Goal: Task Accomplishment & Management: Use online tool/utility

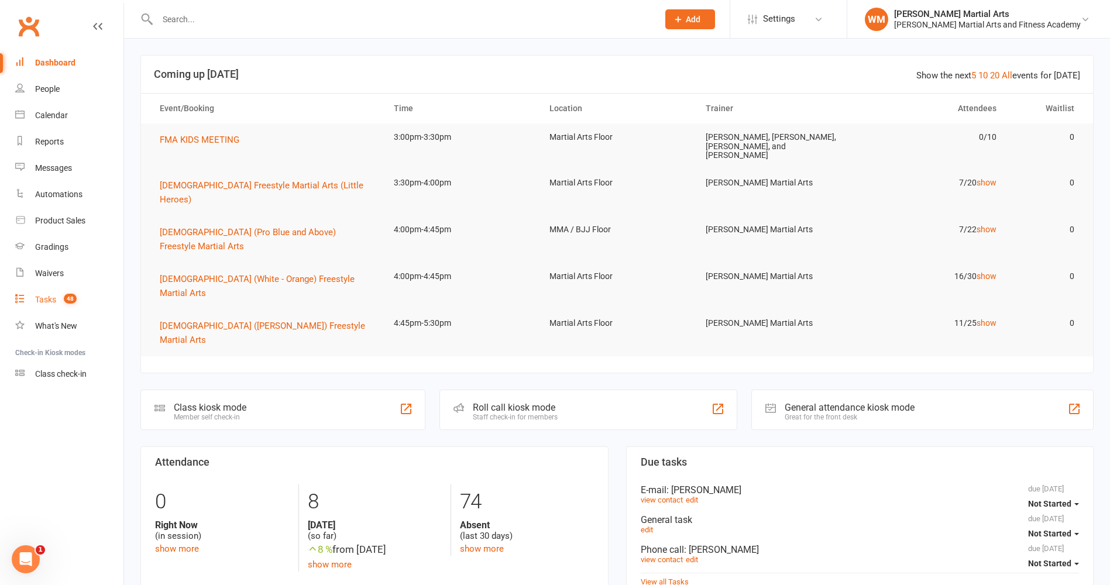
click at [78, 298] on link "Tasks 48" at bounding box center [69, 300] width 108 height 26
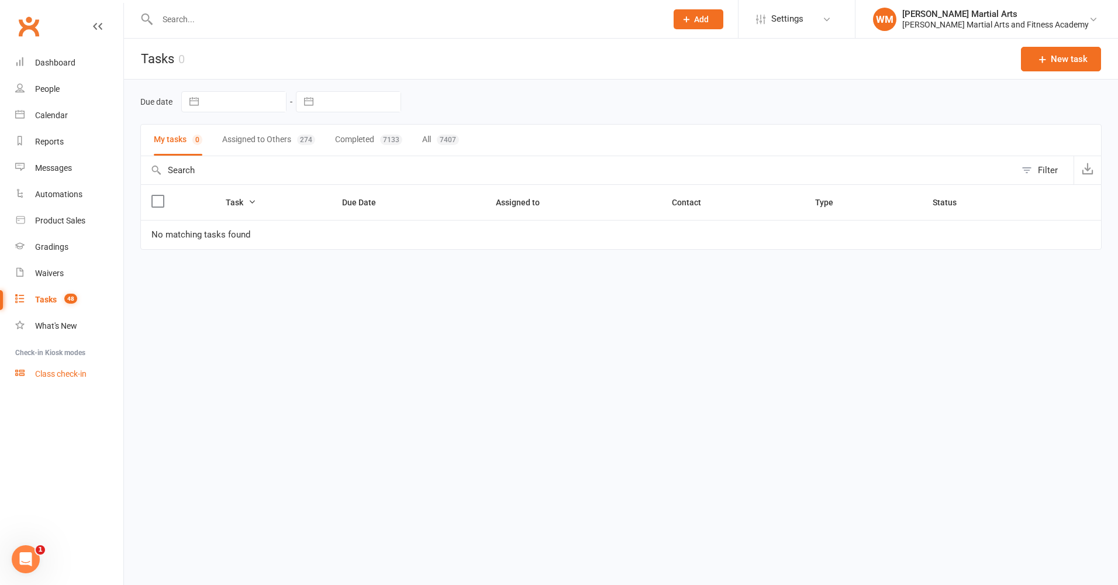
click at [73, 370] on div "Class check-in" at bounding box center [60, 373] width 51 height 9
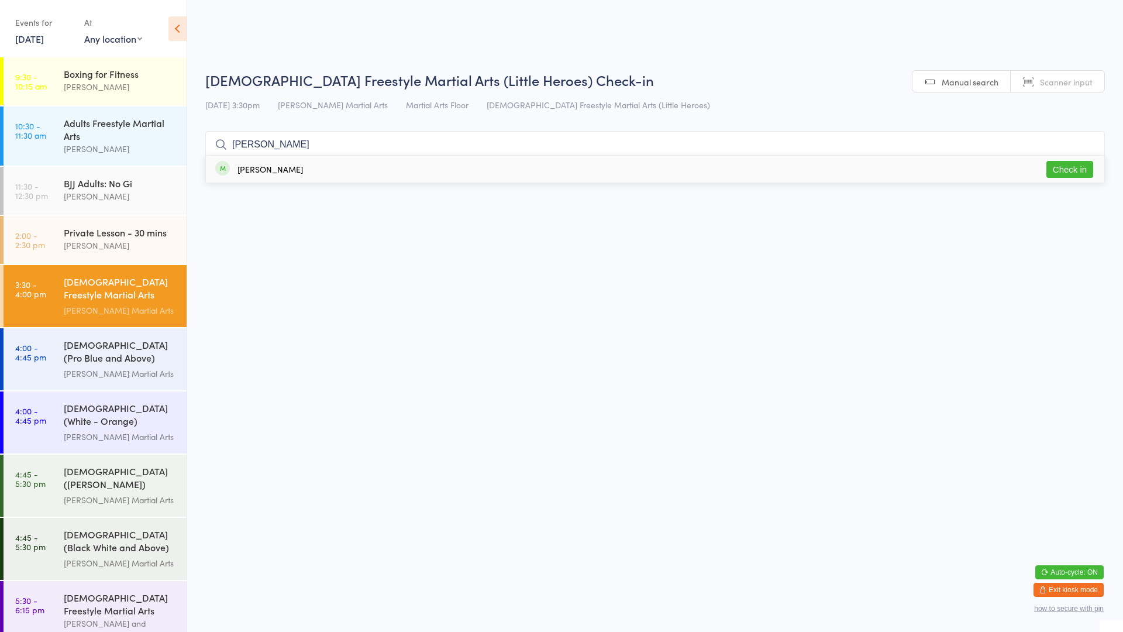
type input "mcmahon"
click at [263, 176] on div "Leo McMahon Check in" at bounding box center [655, 169] width 898 height 27
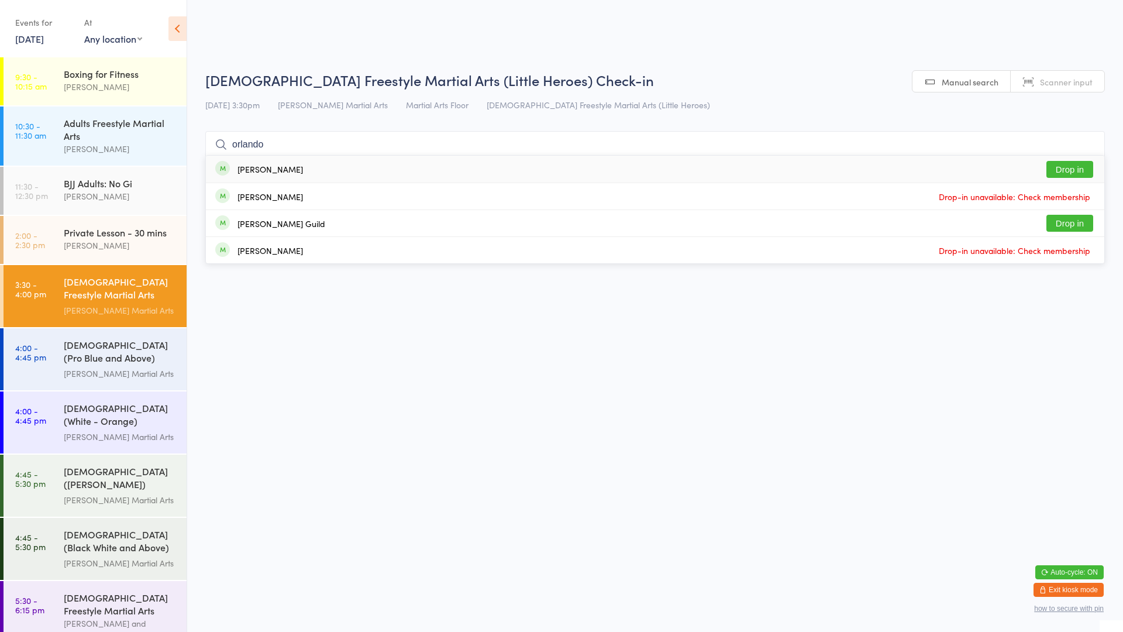
type input "orlando"
click at [1066, 170] on button "Drop in" at bounding box center [1069, 169] width 47 height 17
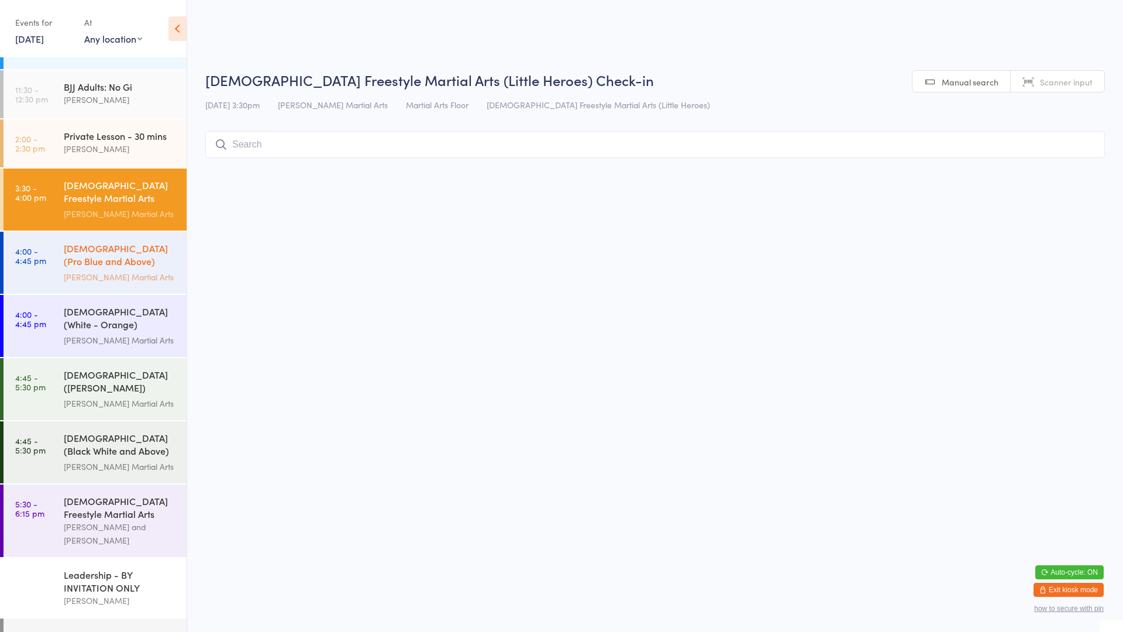
scroll to position [117, 0]
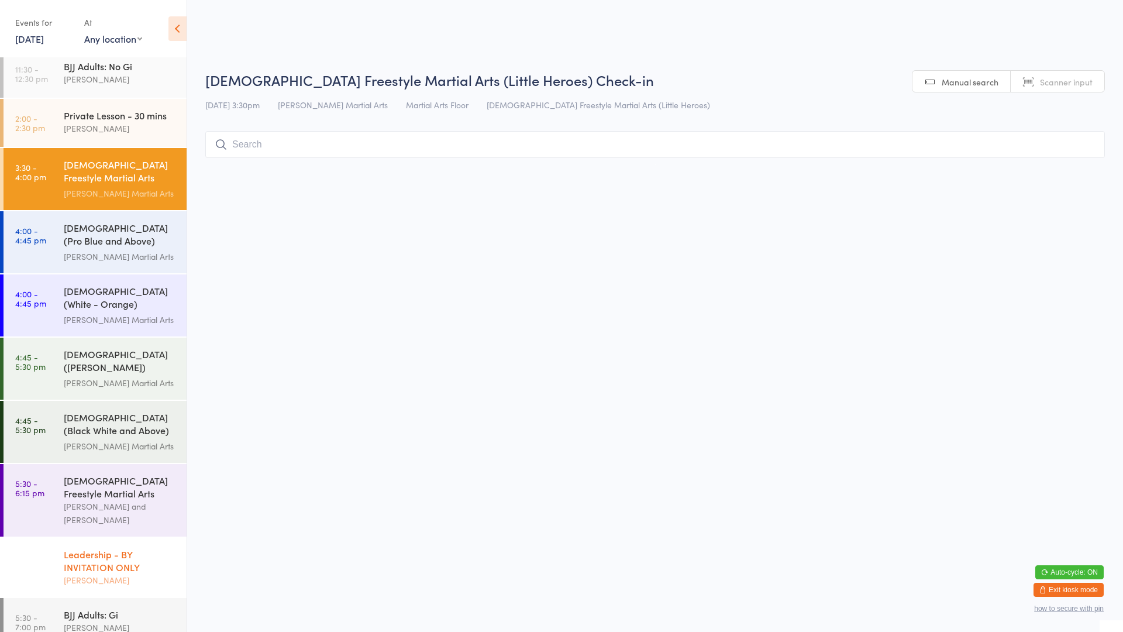
click at [69, 550] on div "Leadership - BY INVITATION ONLY" at bounding box center [120, 560] width 113 height 26
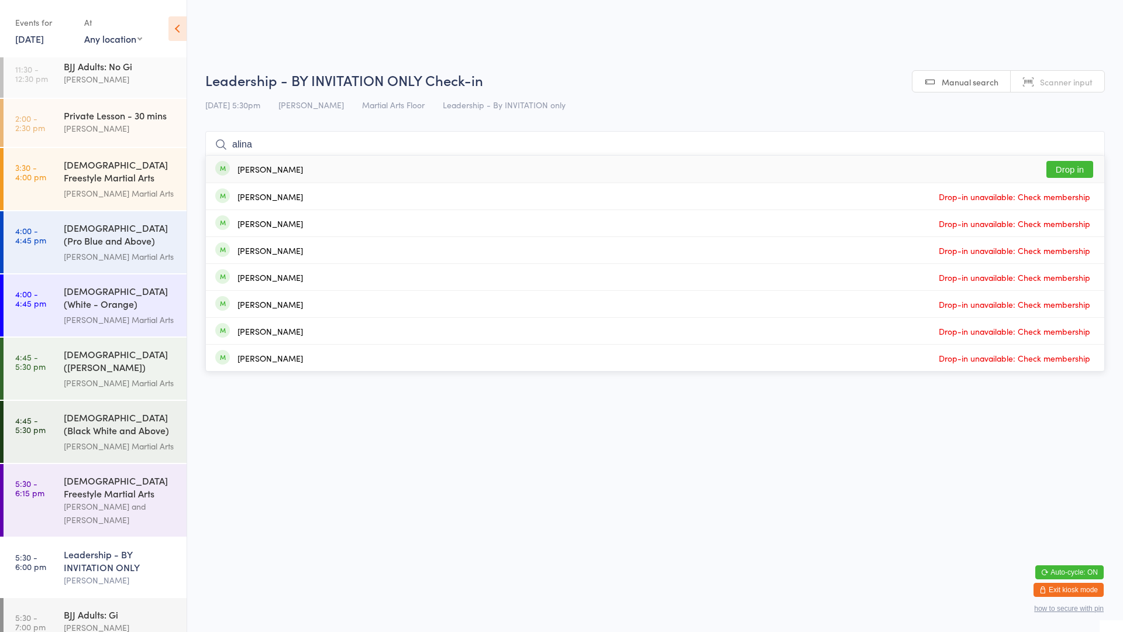
type input "alina"
click at [1087, 169] on button "Drop in" at bounding box center [1069, 169] width 47 height 17
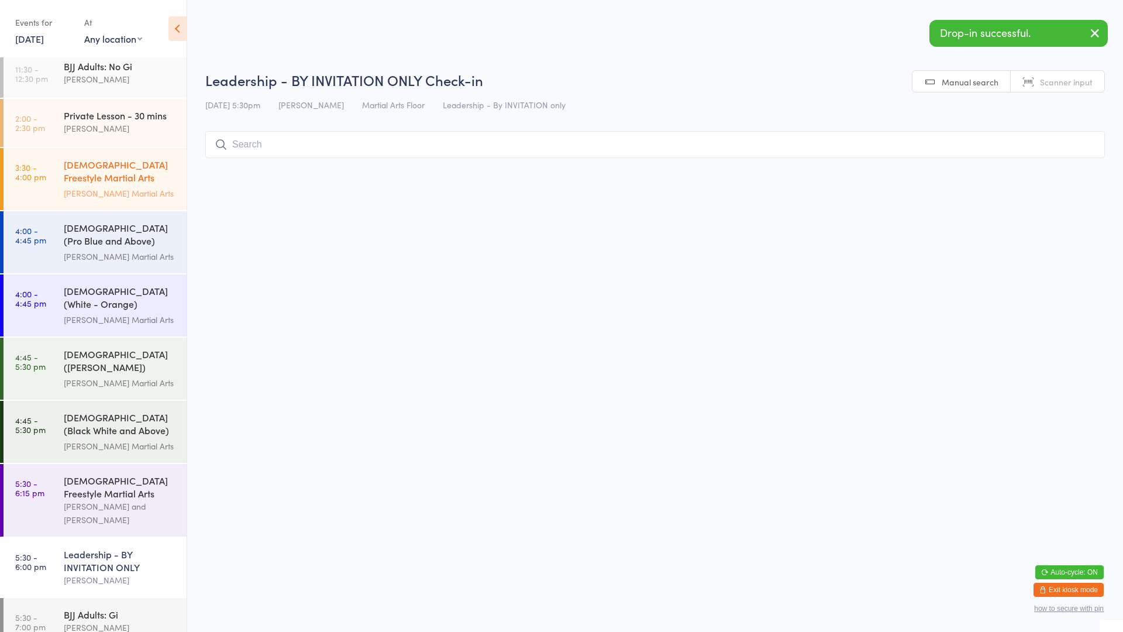
click at [140, 194] on div "[PERSON_NAME] Martial Arts" at bounding box center [120, 193] width 113 height 13
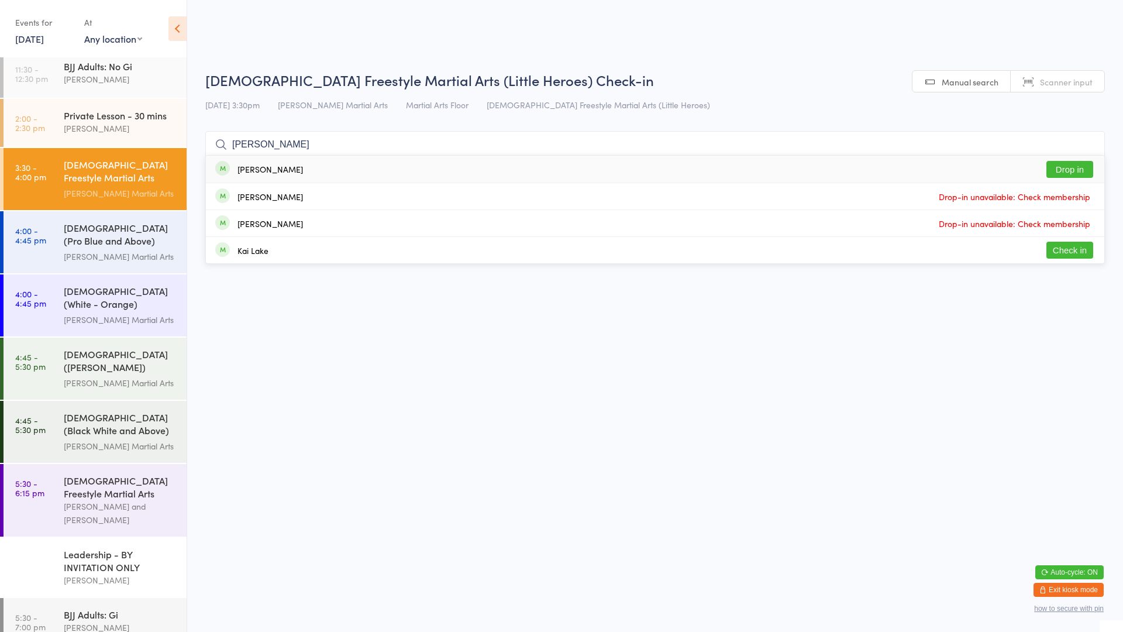
type input "lach"
click at [1084, 166] on button "Drop in" at bounding box center [1069, 169] width 47 height 17
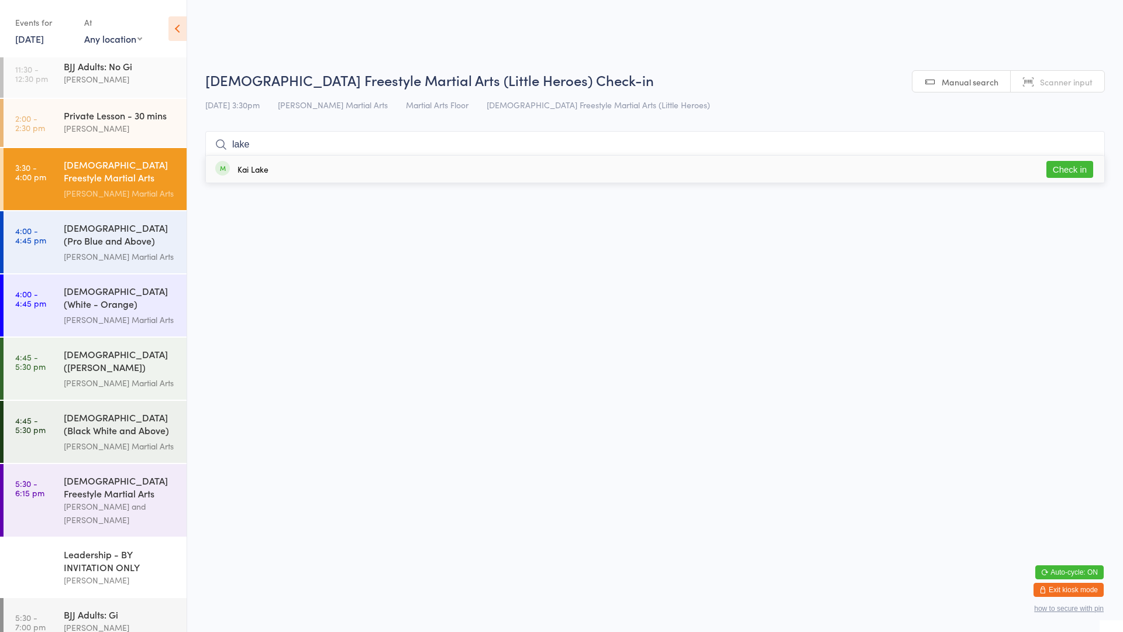
type input "lake"
click at [1077, 174] on button "Check in" at bounding box center [1069, 169] width 47 height 17
click at [130, 43] on select "Any location Martial Arts Floor MMA / BJJ Floor Cage Area" at bounding box center [113, 38] width 58 height 13
select select "0"
click at [84, 32] on select "Any location Martial Arts Floor MMA / BJJ Floor Cage Area" at bounding box center [113, 38] width 58 height 13
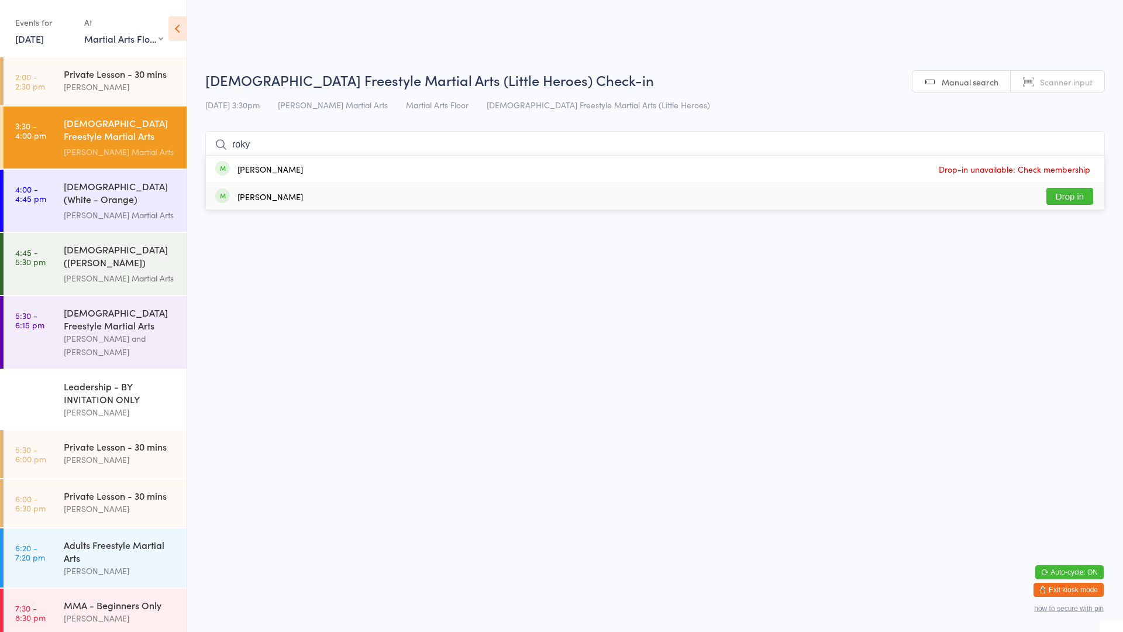
type input "roky"
click at [399, 201] on div "Rocky Cowley-Cooper Drop in" at bounding box center [655, 196] width 898 height 26
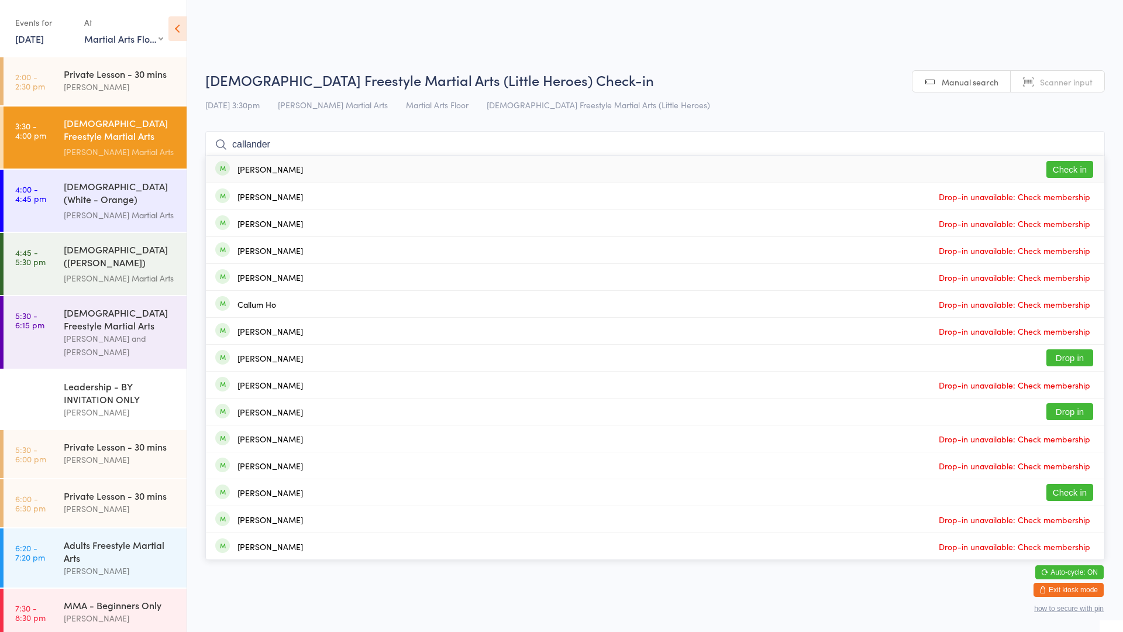
type input "callander"
click at [1056, 171] on button "Check in" at bounding box center [1069, 169] width 47 height 17
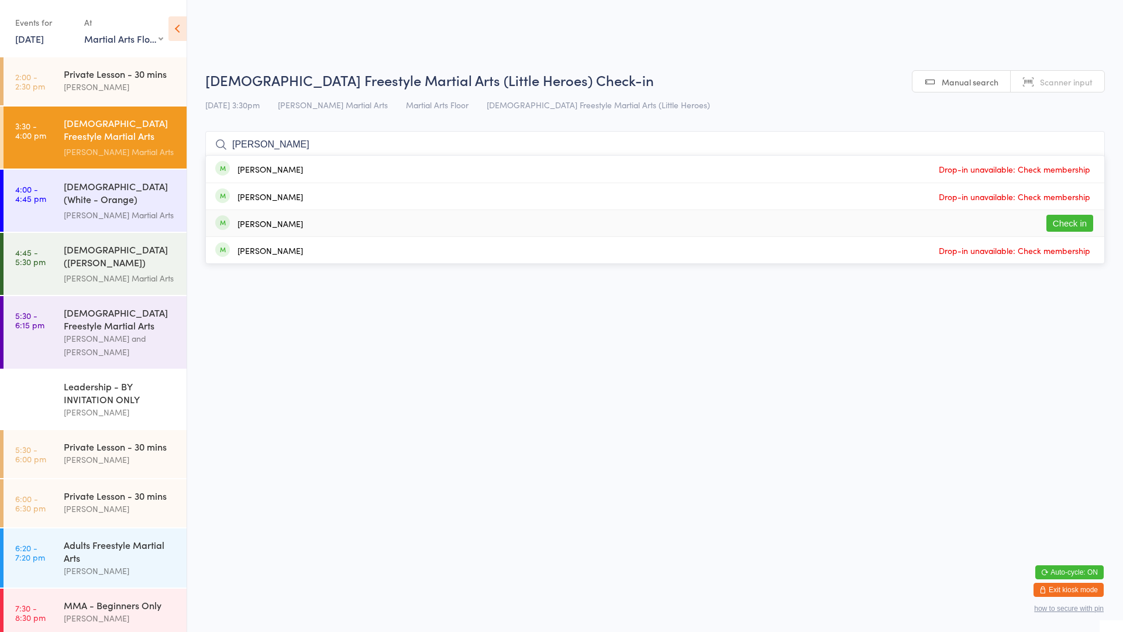
type input "kim"
click at [1058, 218] on button "Check in" at bounding box center [1069, 223] width 47 height 17
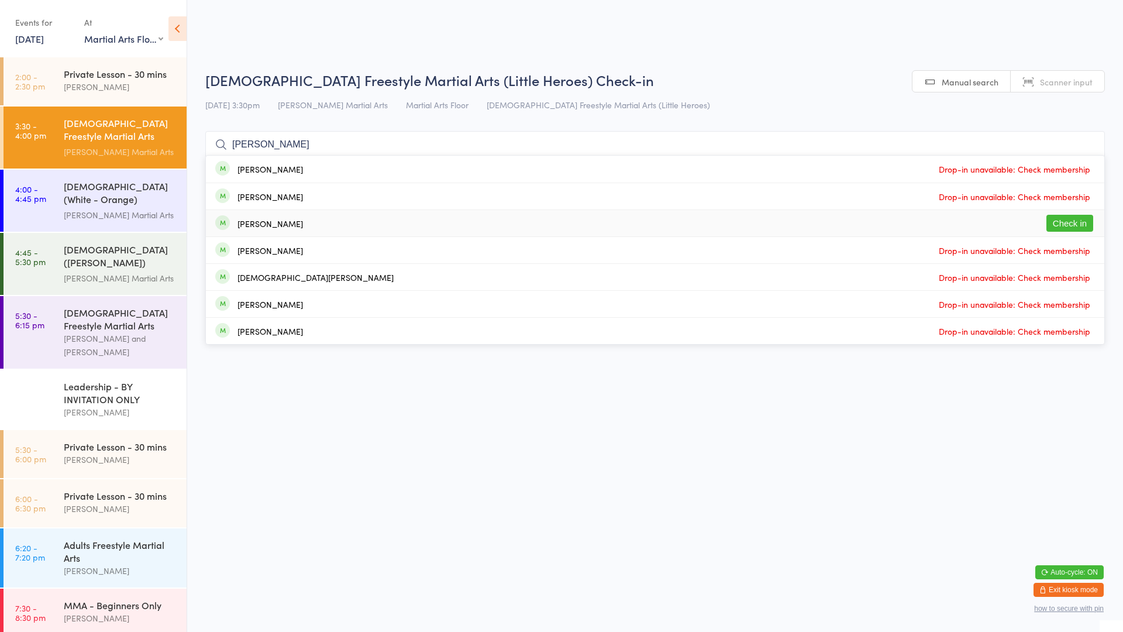
type input "sebastian"
click at [1059, 215] on button "Check in" at bounding box center [1069, 223] width 47 height 17
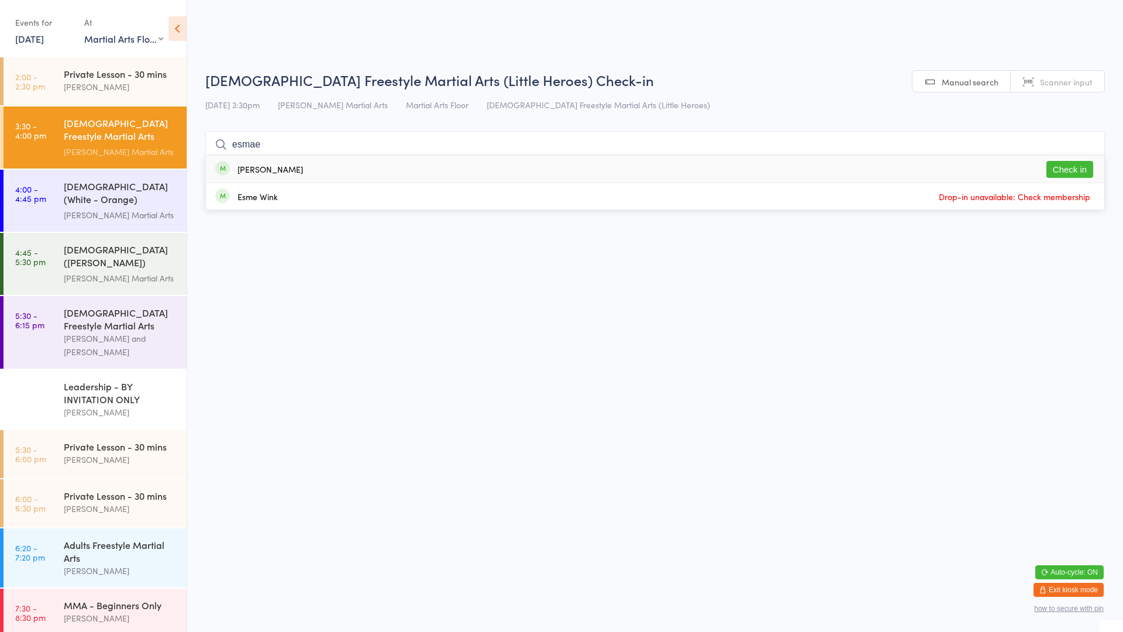
type input "esmae"
click at [1066, 162] on button "Check in" at bounding box center [1069, 169] width 47 height 17
type input "zayde"
click at [435, 175] on div "Zayden Jaffar Drop in" at bounding box center [655, 169] width 898 height 27
click at [250, 146] on input "search" at bounding box center [655, 144] width 900 height 27
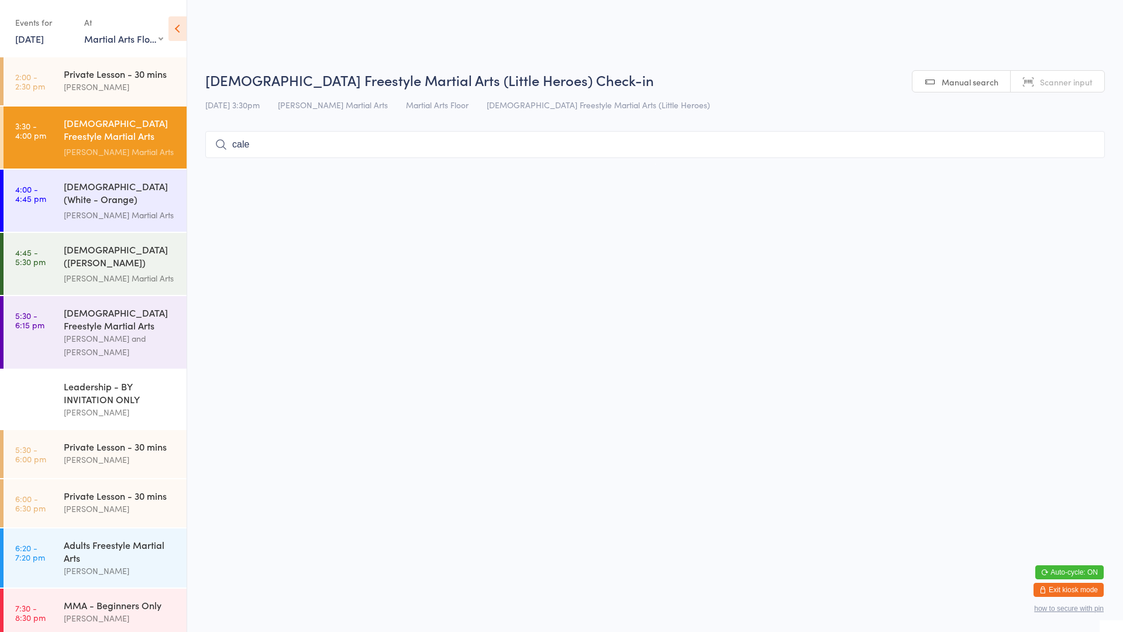
type input "caleb"
click at [250, 146] on input "search" at bounding box center [655, 144] width 900 height 27
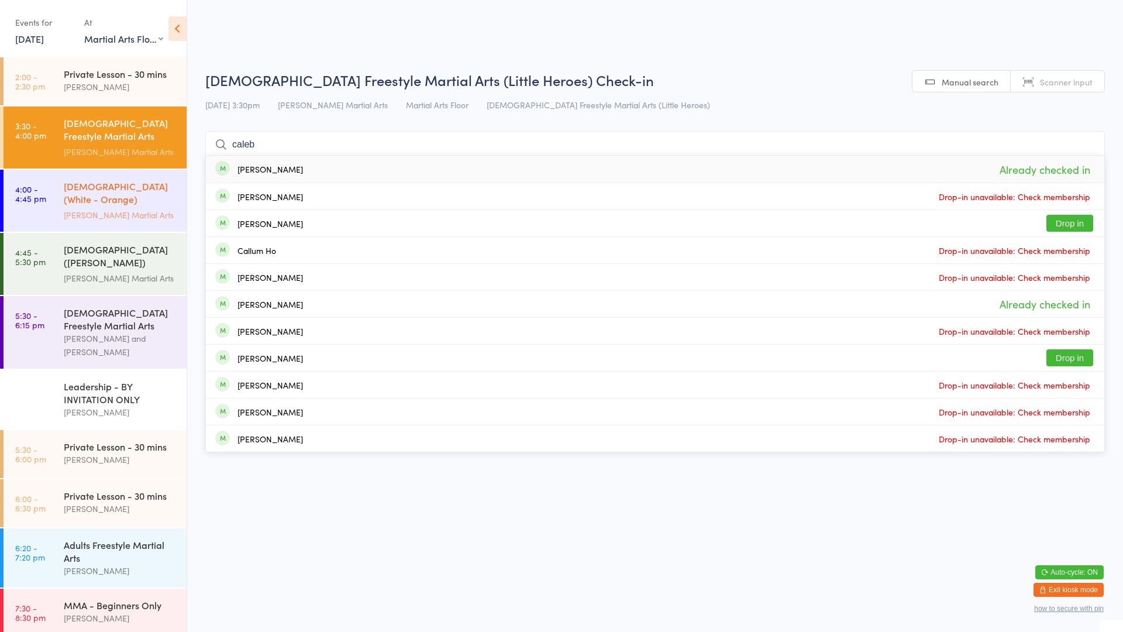
type input "caleb"
click at [107, 211] on div "[PERSON_NAME] Martial Arts" at bounding box center [120, 214] width 113 height 13
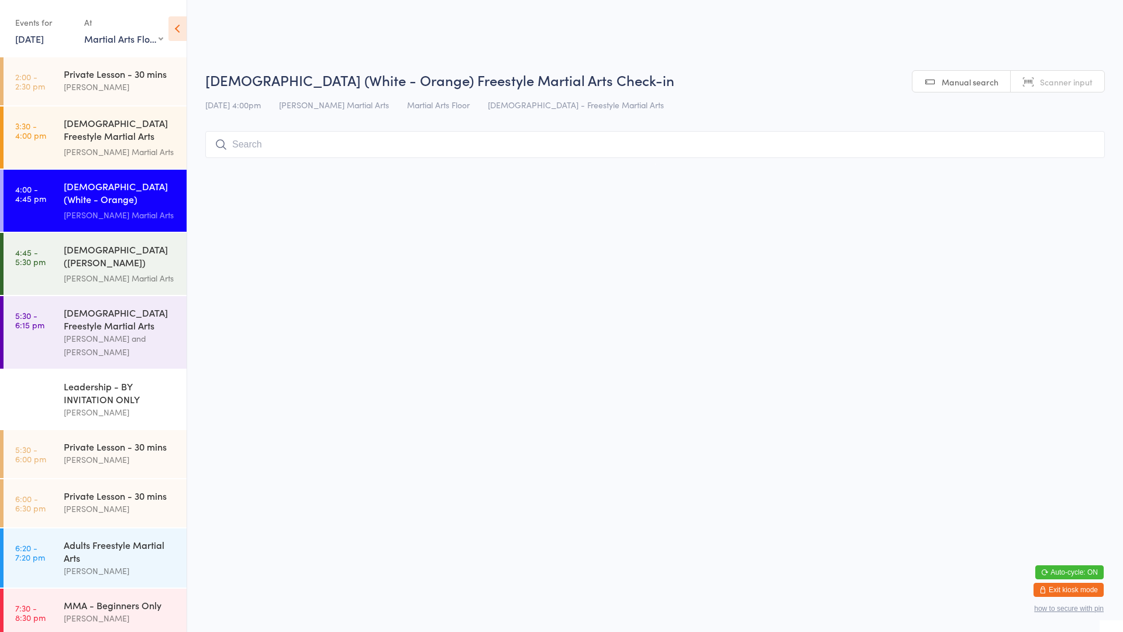
click at [268, 153] on input "search" at bounding box center [655, 144] width 900 height 27
type input "rebek"
click at [1064, 172] on button "Check in" at bounding box center [1069, 169] width 47 height 17
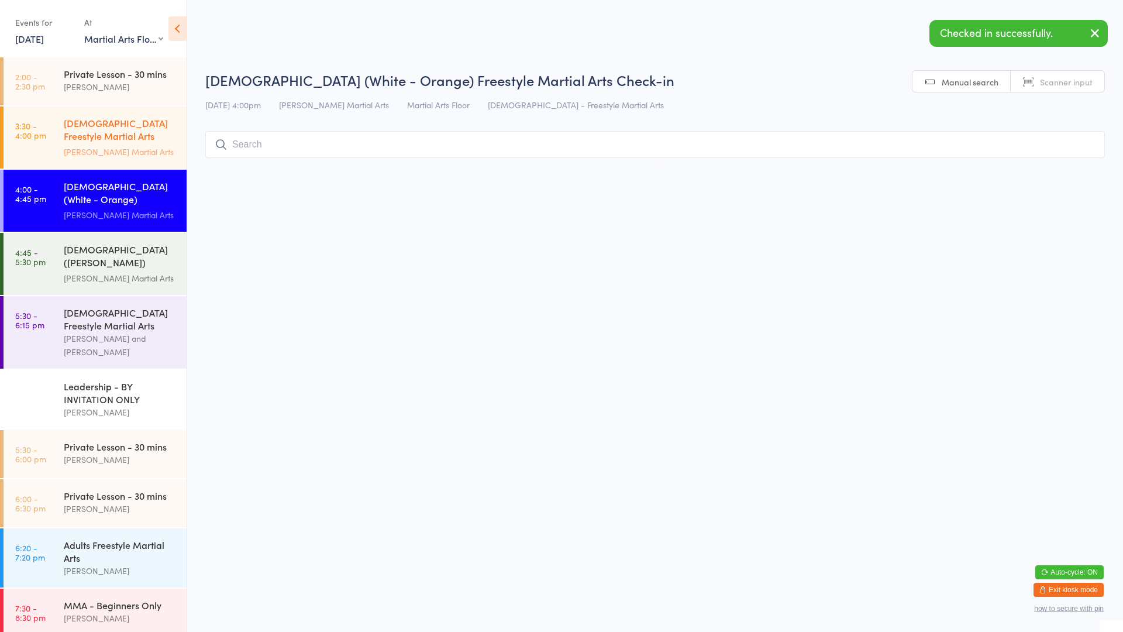
click at [90, 145] on div "[PERSON_NAME] Martial Arts" at bounding box center [120, 151] width 113 height 13
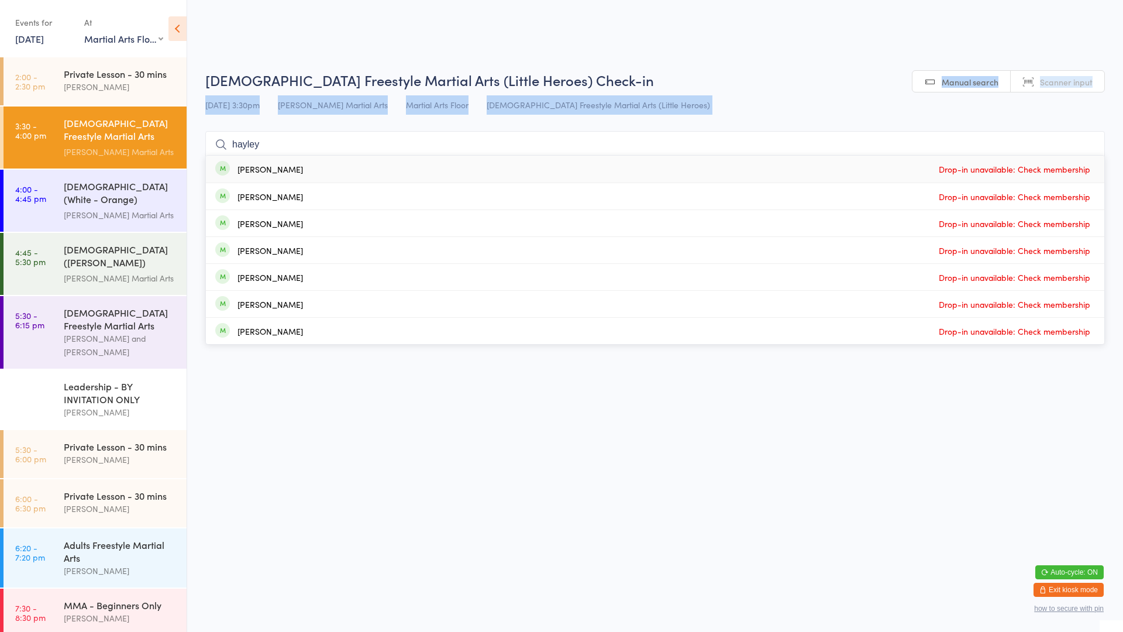
drag, startPoint x: 232, startPoint y: 156, endPoint x: 203, endPoint y: 122, distance: 44.9
click at [203, 122] on ui-view "2-5yo Freestyle Martial Arts (Little Heroes) Check-in 11 Aug 3:30pm Wilkes Mart…" at bounding box center [655, 117] width 936 height 94
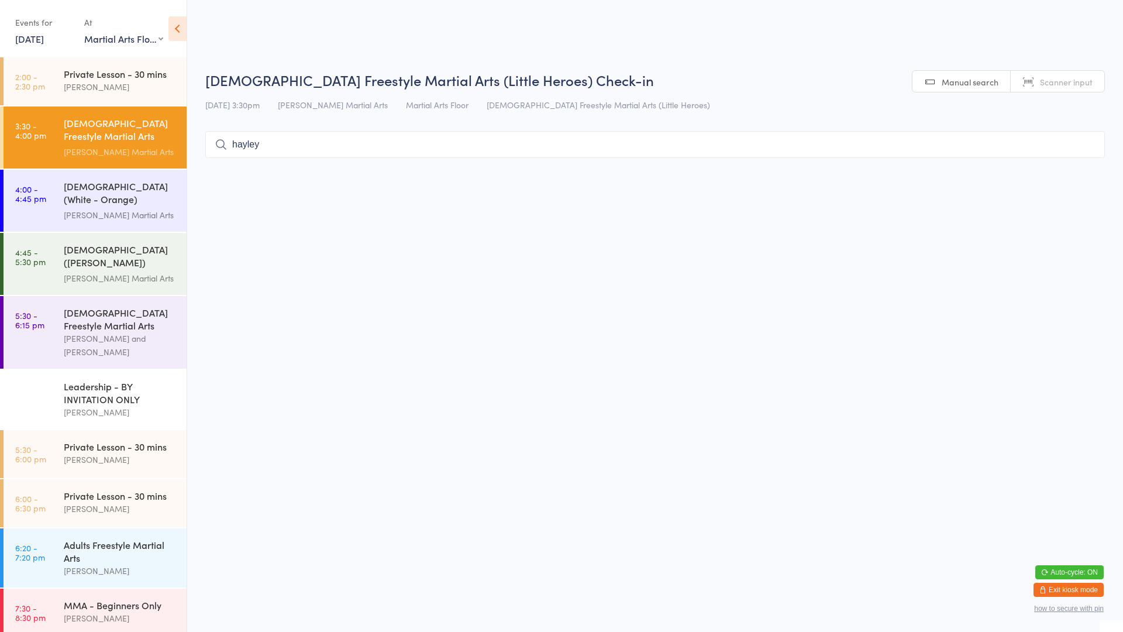
drag, startPoint x: 203, startPoint y: 122, endPoint x: 254, endPoint y: 190, distance: 85.3
click at [254, 190] on html "You have now entered Kiosk Mode. Members will be able to check themselves in us…" at bounding box center [561, 316] width 1123 height 632
click at [264, 144] on input "hayley" at bounding box center [655, 144] width 900 height 27
type input "h"
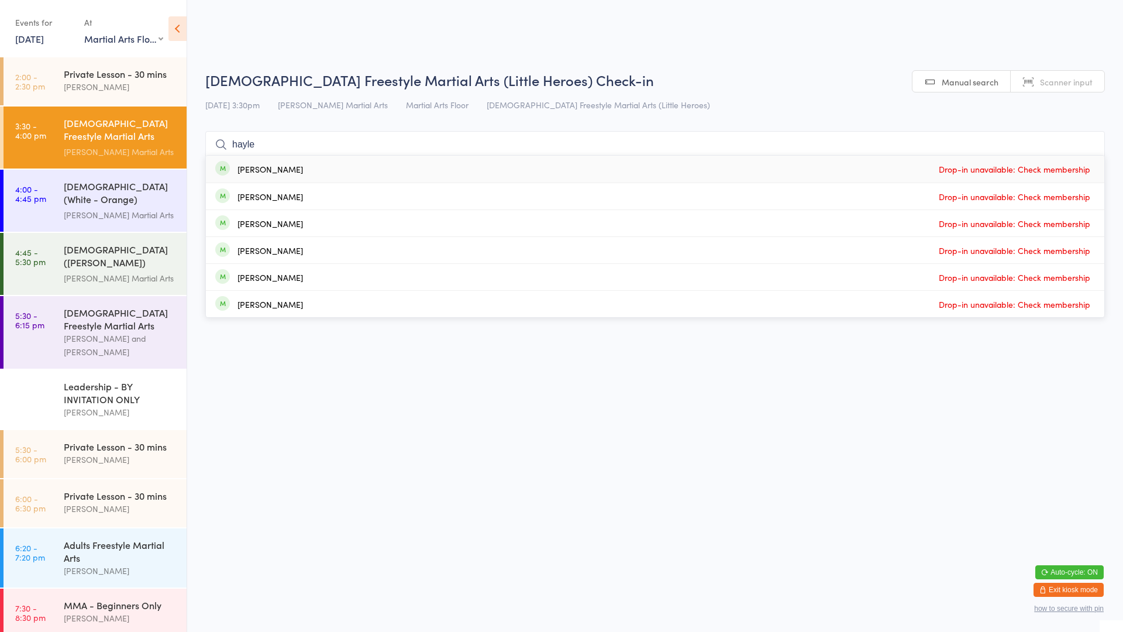
type input "hayley"
click at [294, 168] on div "Hayley Maynard" at bounding box center [270, 168] width 66 height 9
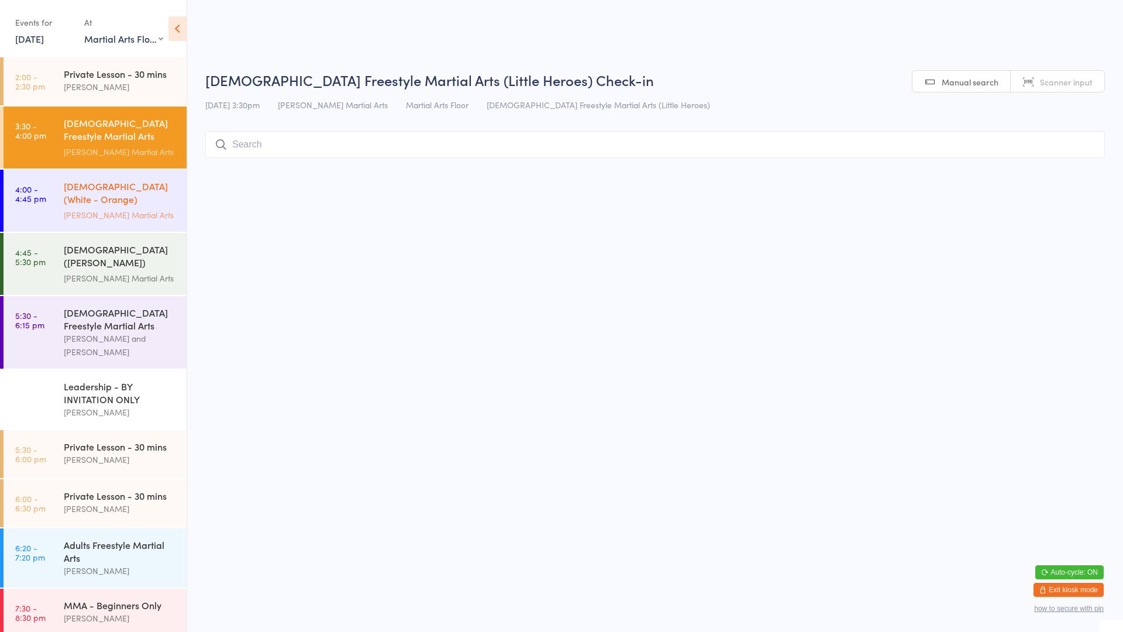
click at [99, 201] on div "[DEMOGRAPHIC_DATA] (White - Orange) Freestyle Martial Arts" at bounding box center [120, 194] width 113 height 29
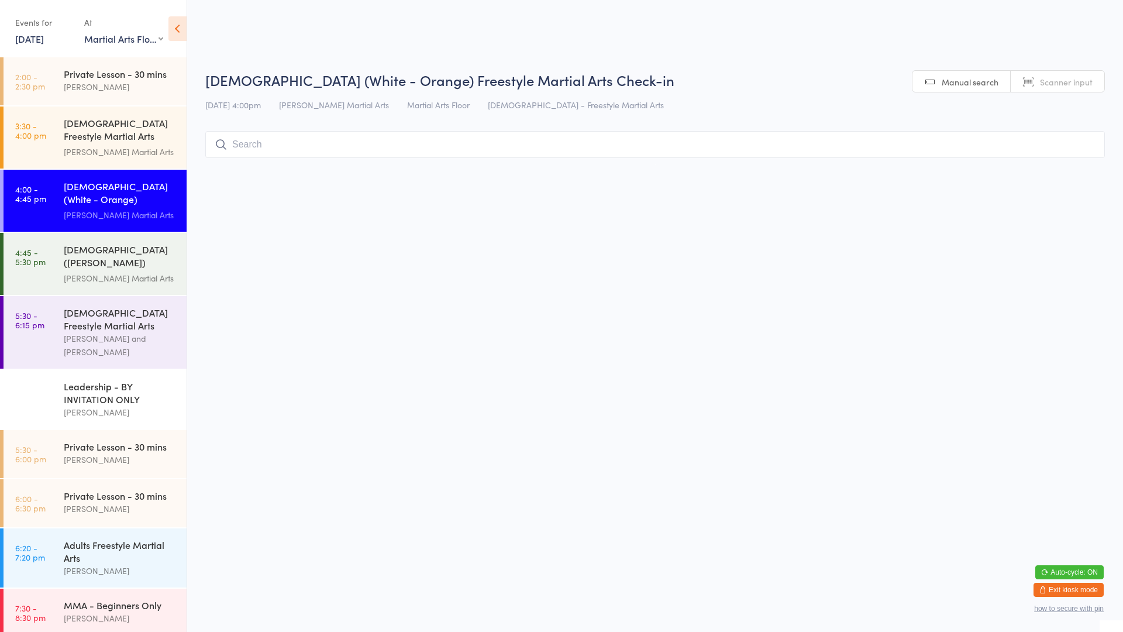
click at [249, 153] on input "search" at bounding box center [655, 144] width 900 height 27
type input "ager"
click at [1085, 142] on input "ager" at bounding box center [655, 144] width 900 height 27
click at [84, 132] on div "[DEMOGRAPHIC_DATA] Freestyle Martial Arts (Little Heroes)" at bounding box center [120, 130] width 113 height 29
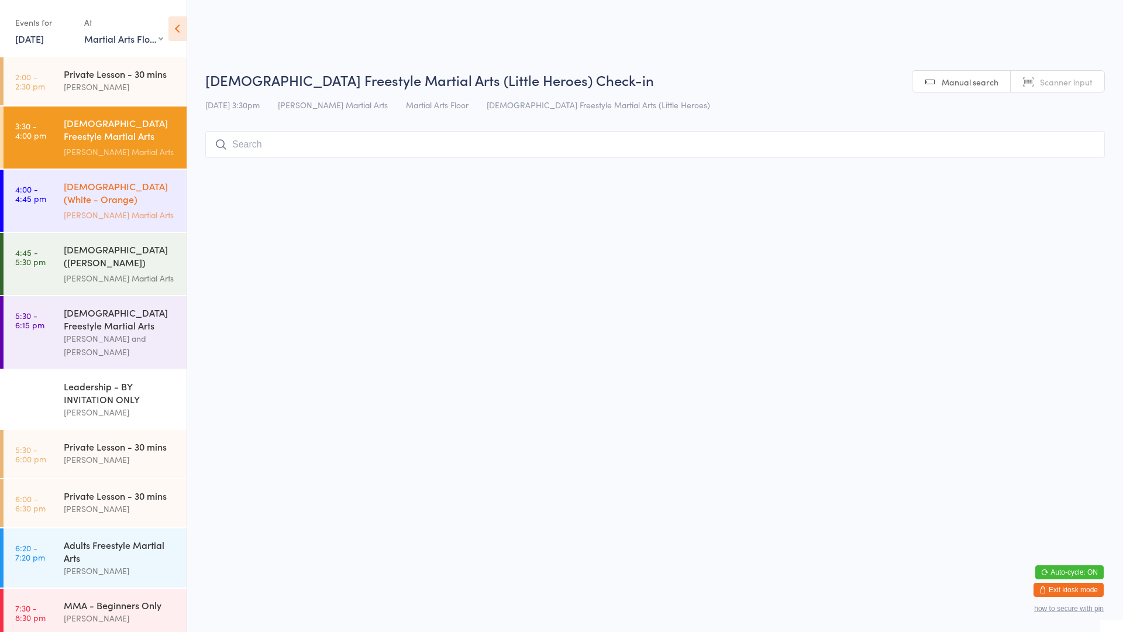
click at [109, 185] on div "[DEMOGRAPHIC_DATA] (White - Orange) Freestyle Martial Arts" at bounding box center [120, 194] width 113 height 29
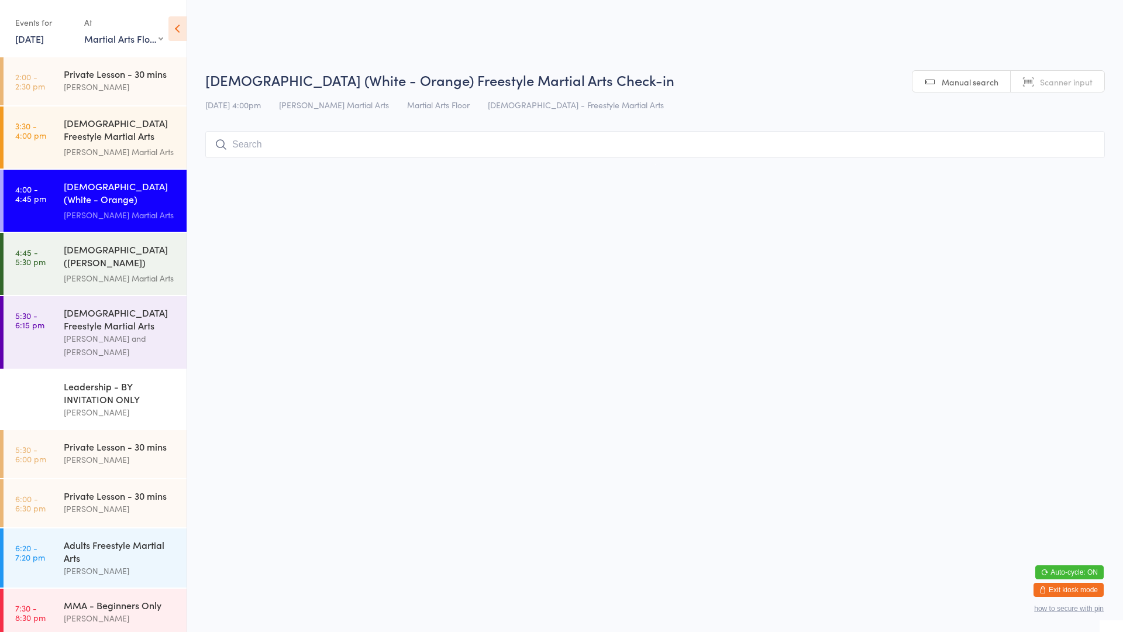
click at [231, 141] on input "search" at bounding box center [655, 144] width 900 height 27
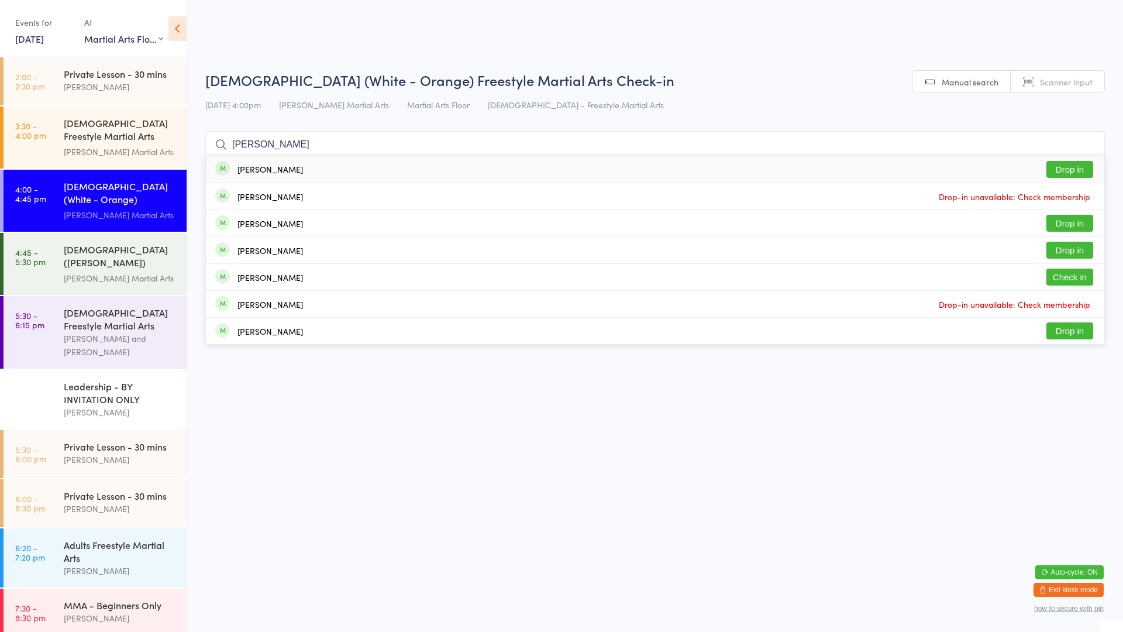
type input "Isabella"
click at [257, 166] on div "Isabella Tempest" at bounding box center [270, 168] width 66 height 9
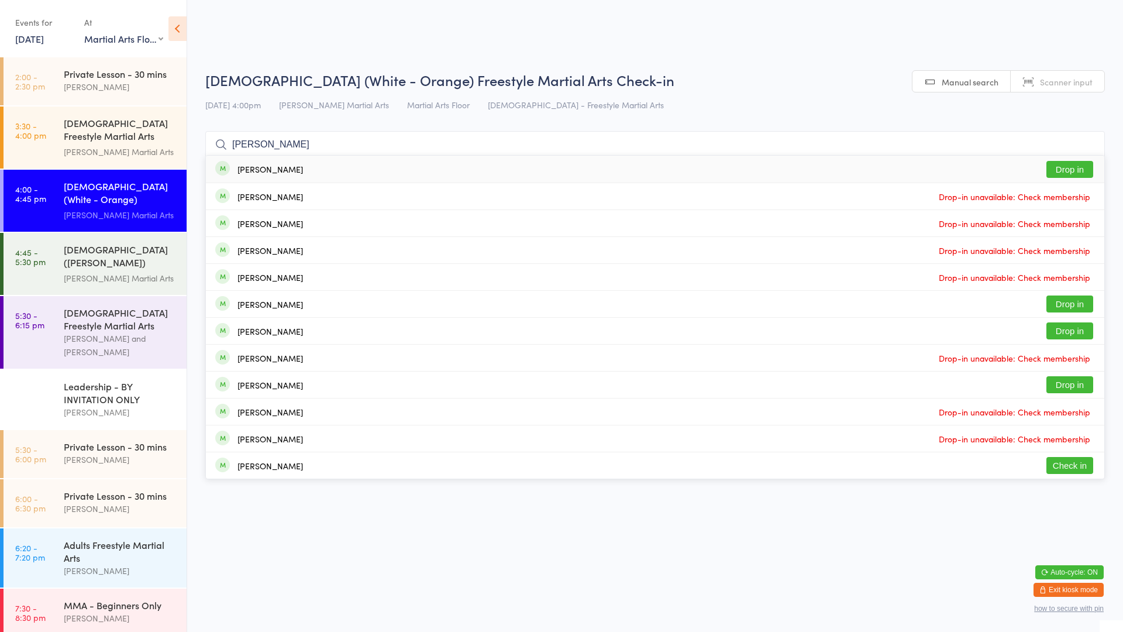
type input "carter"
click at [1069, 166] on button "Drop in" at bounding box center [1069, 169] width 47 height 17
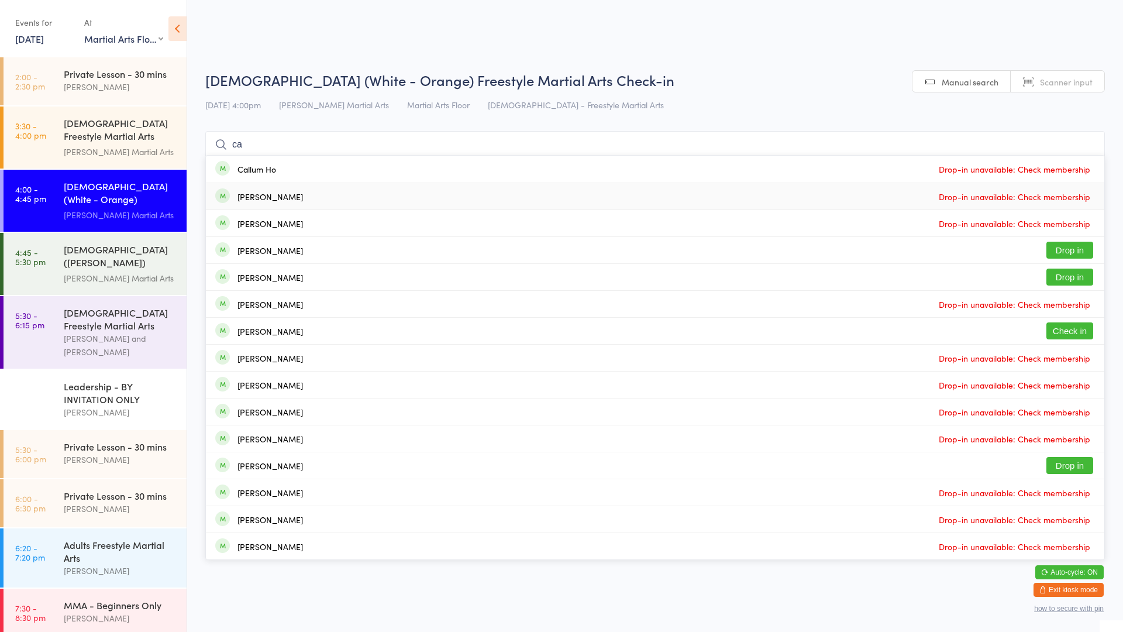
type input "c"
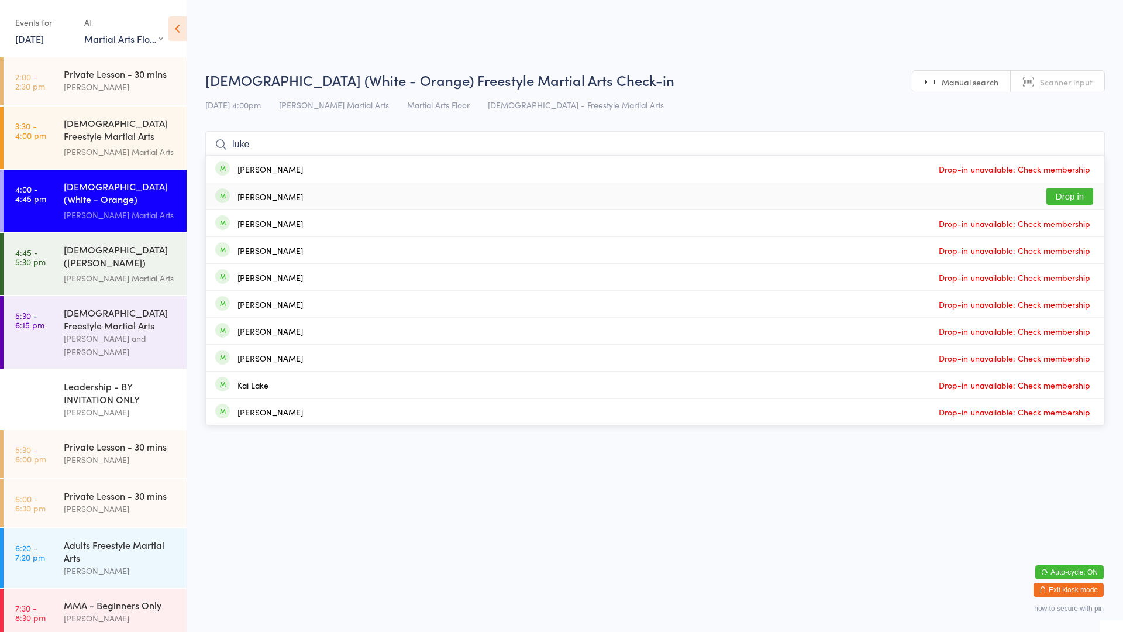
type input "luke"
click at [268, 201] on div "Luke Peries" at bounding box center [270, 196] width 66 height 9
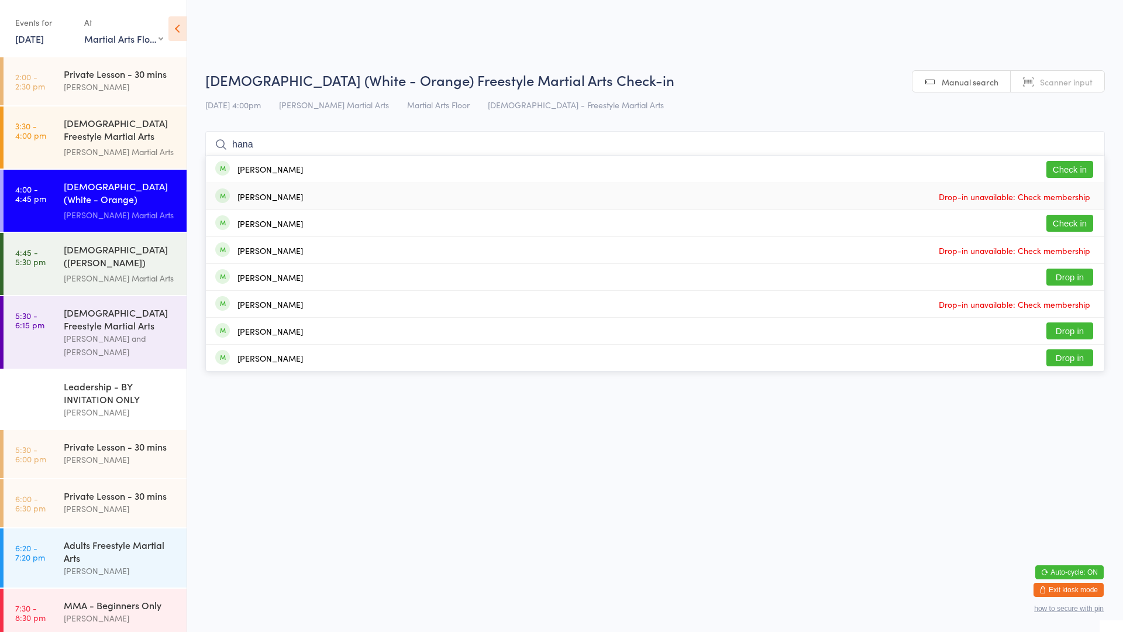
type input "hana"
click at [1072, 168] on button "Check in" at bounding box center [1069, 169] width 47 height 17
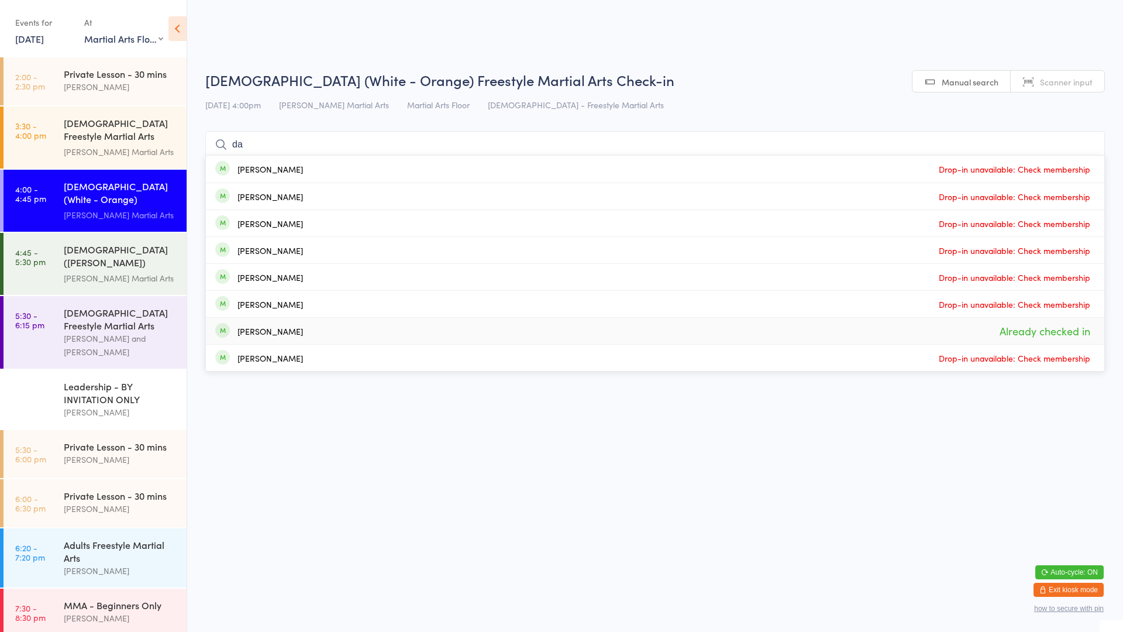
type input "da"
click at [1043, 323] on span "Already checked in" at bounding box center [1045, 331] width 97 height 20
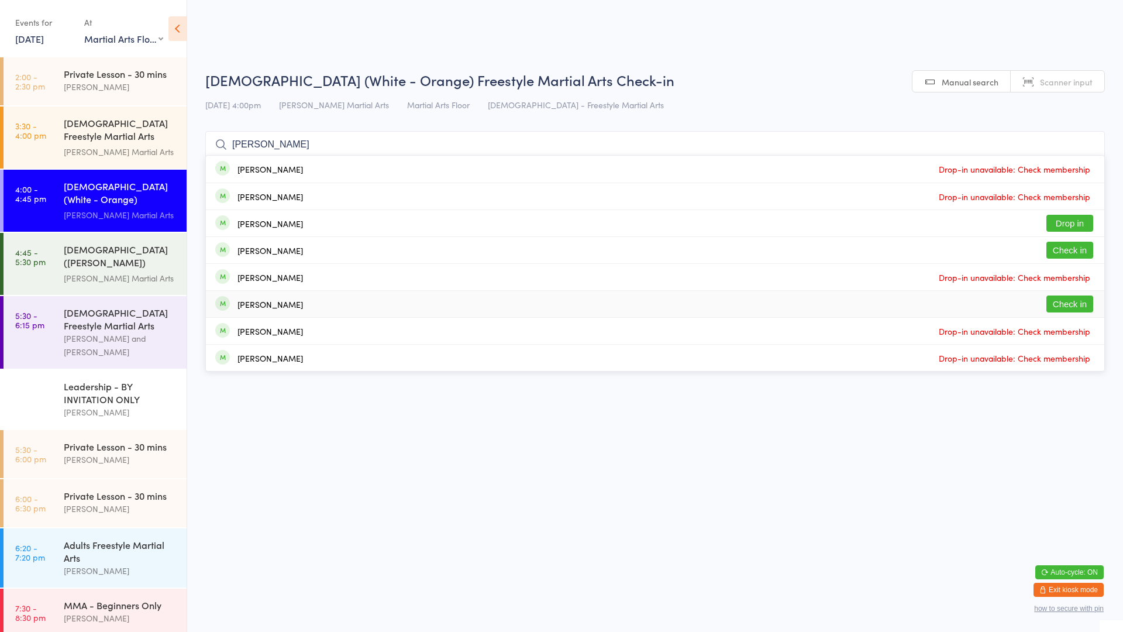
type input "john"
click at [288, 308] on div "Mackenzie Johnson" at bounding box center [270, 303] width 66 height 9
type input "john"
click at [287, 247] on div "Darcy Johnson" at bounding box center [270, 250] width 66 height 9
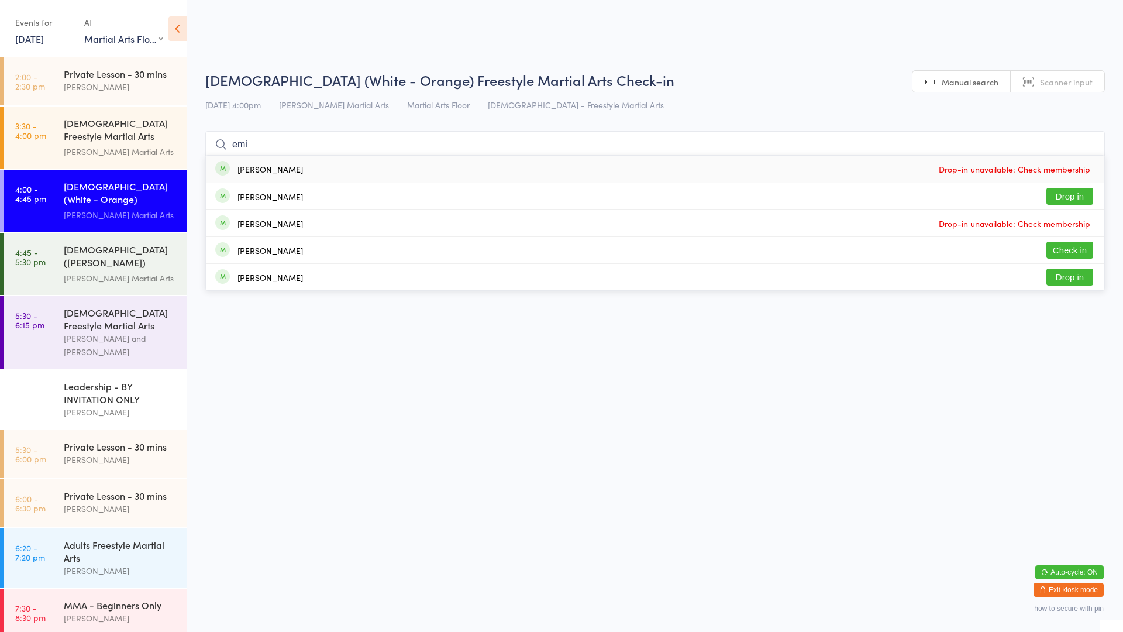
type input "emi"
click at [1079, 254] on button "Check in" at bounding box center [1069, 250] width 47 height 17
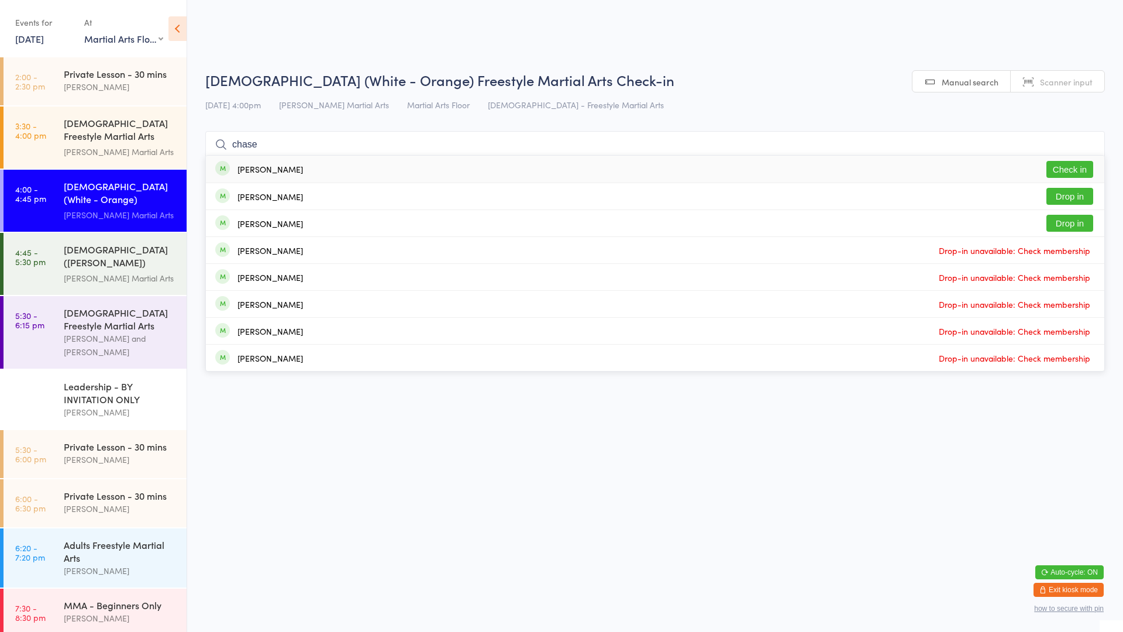
type input "chase"
click at [1053, 168] on button "Check in" at bounding box center [1069, 169] width 47 height 17
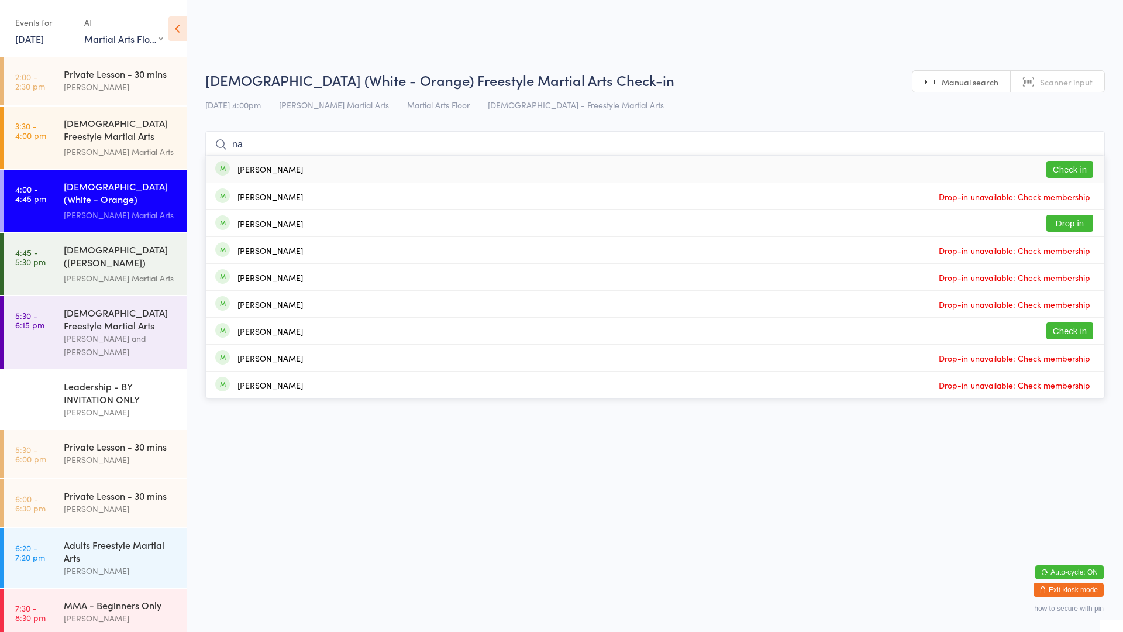
type input "n"
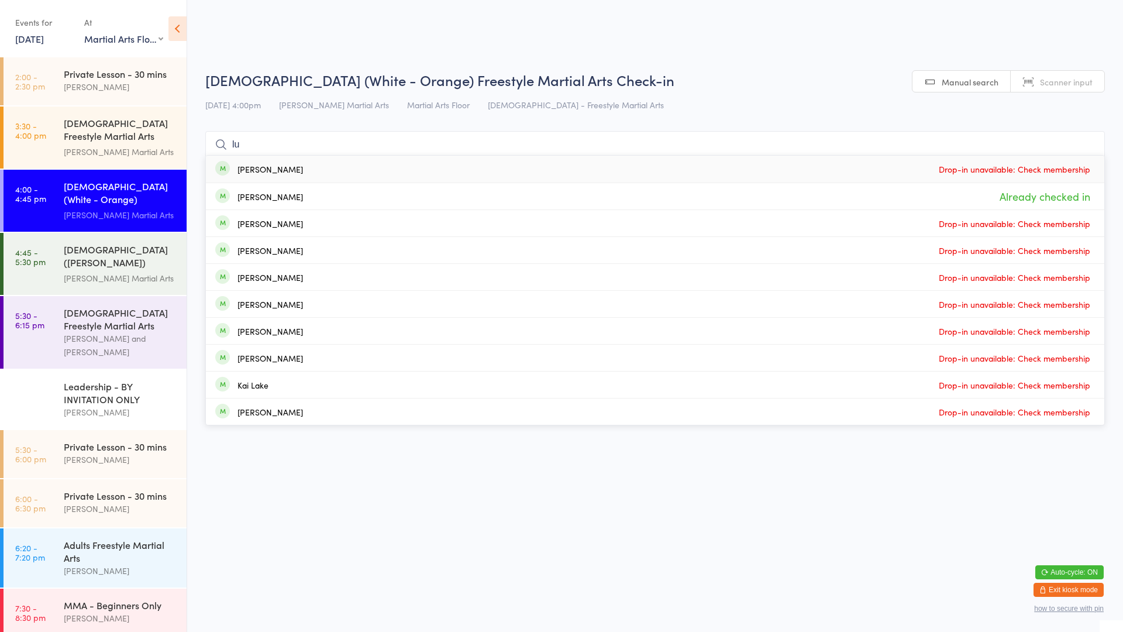
type input "l"
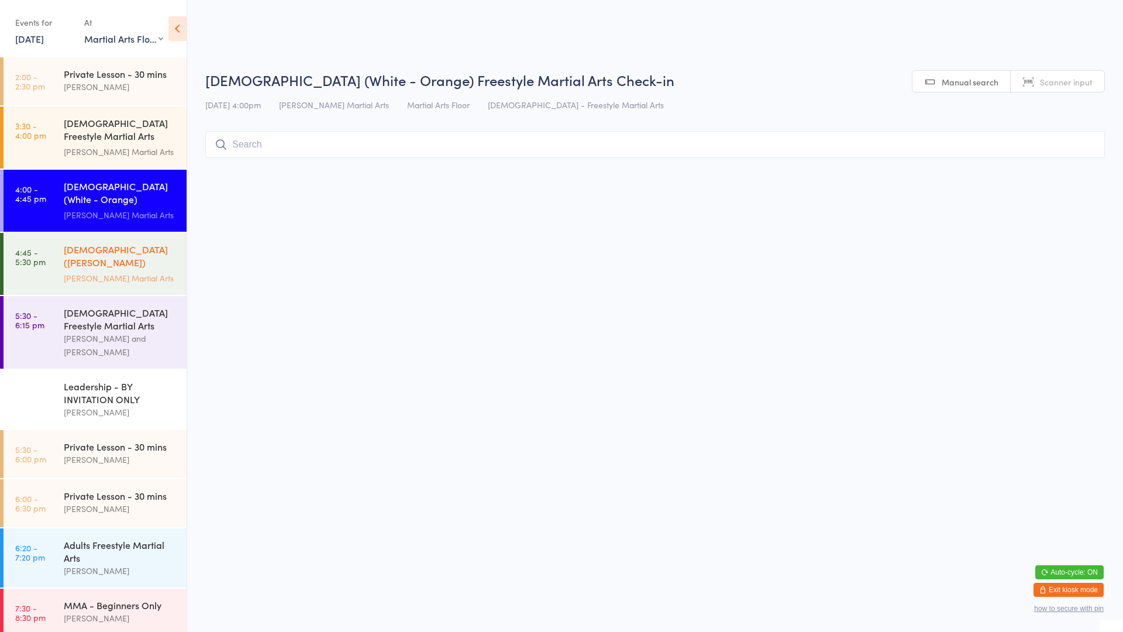
click at [74, 271] on div "[PERSON_NAME] Martial Arts" at bounding box center [120, 277] width 113 height 13
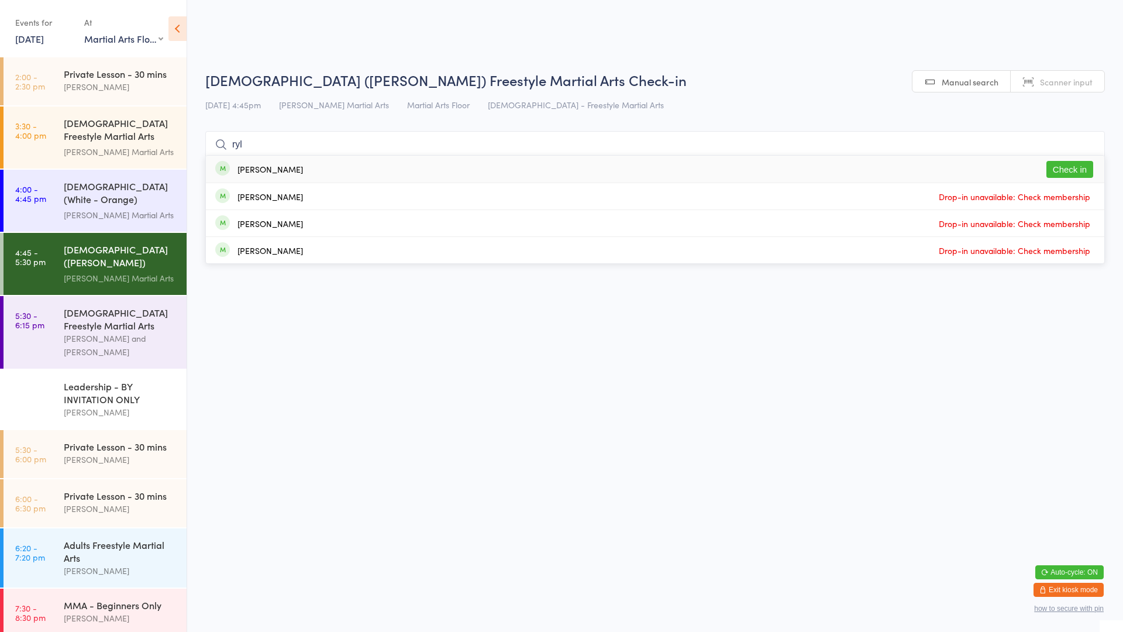
type input "ryl"
click at [1073, 167] on button "Check in" at bounding box center [1069, 169] width 47 height 17
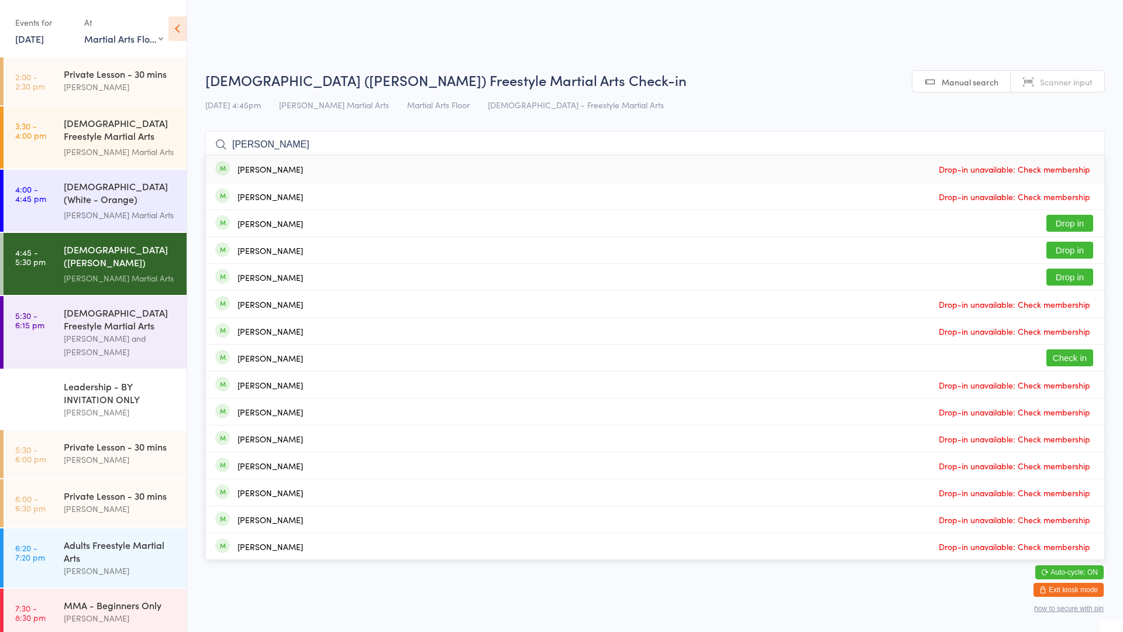
type input "josh"
click at [1083, 361] on button "Check in" at bounding box center [1069, 357] width 47 height 17
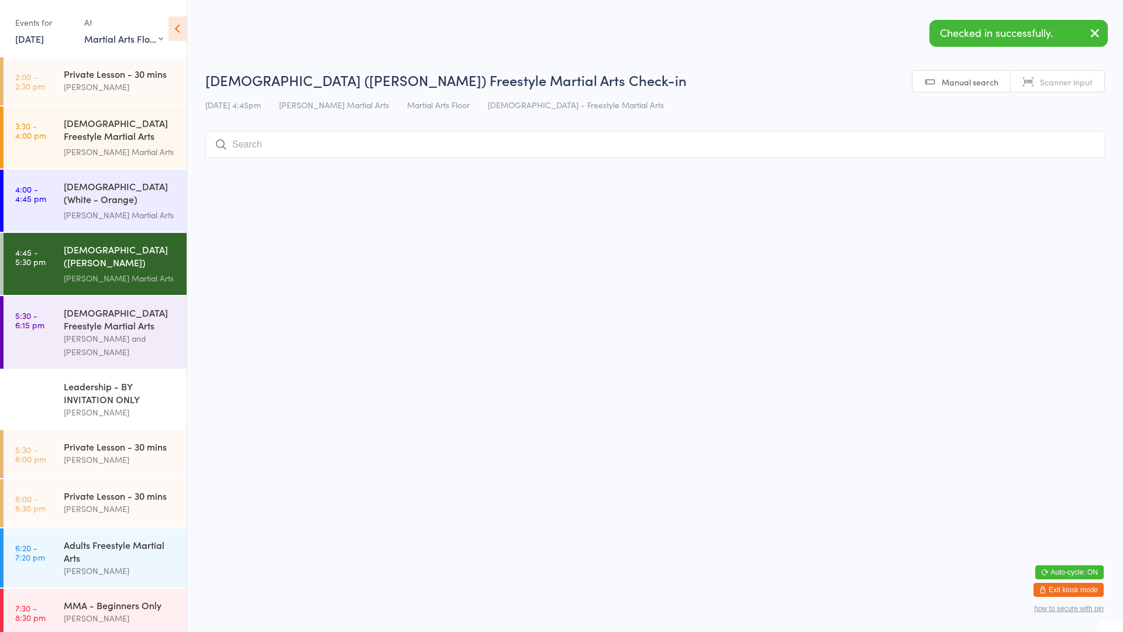
click at [1106, 37] on button "button" at bounding box center [1095, 33] width 26 height 27
click at [414, 149] on input "search" at bounding box center [655, 144] width 900 height 27
type input "josh"
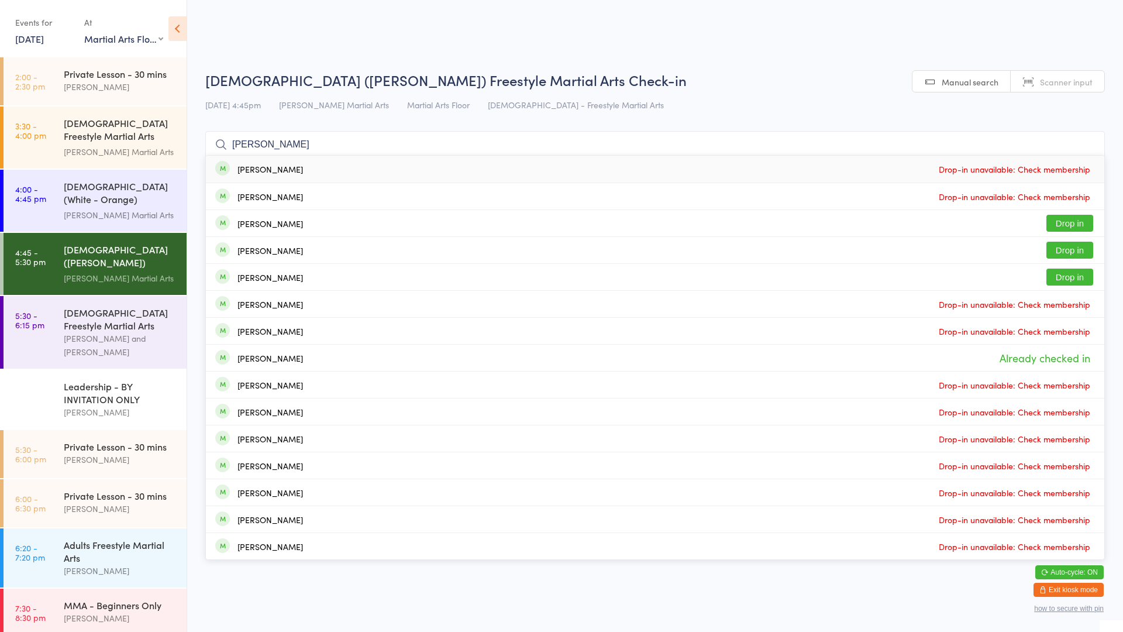
click at [1087, 144] on input "josh" at bounding box center [655, 144] width 900 height 27
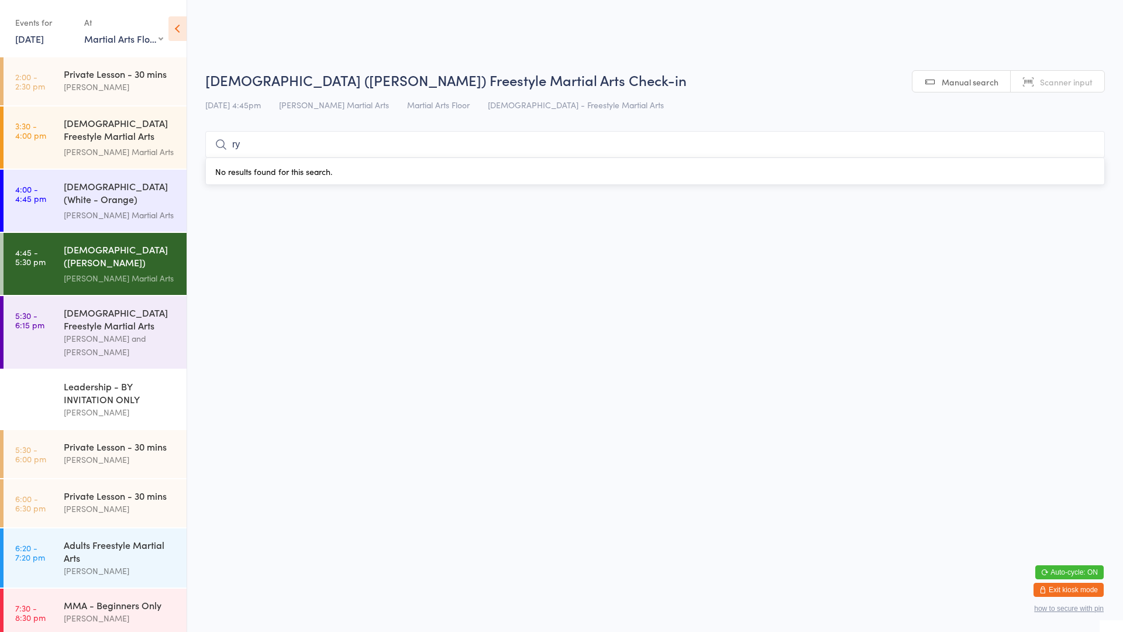
type input "ryl"
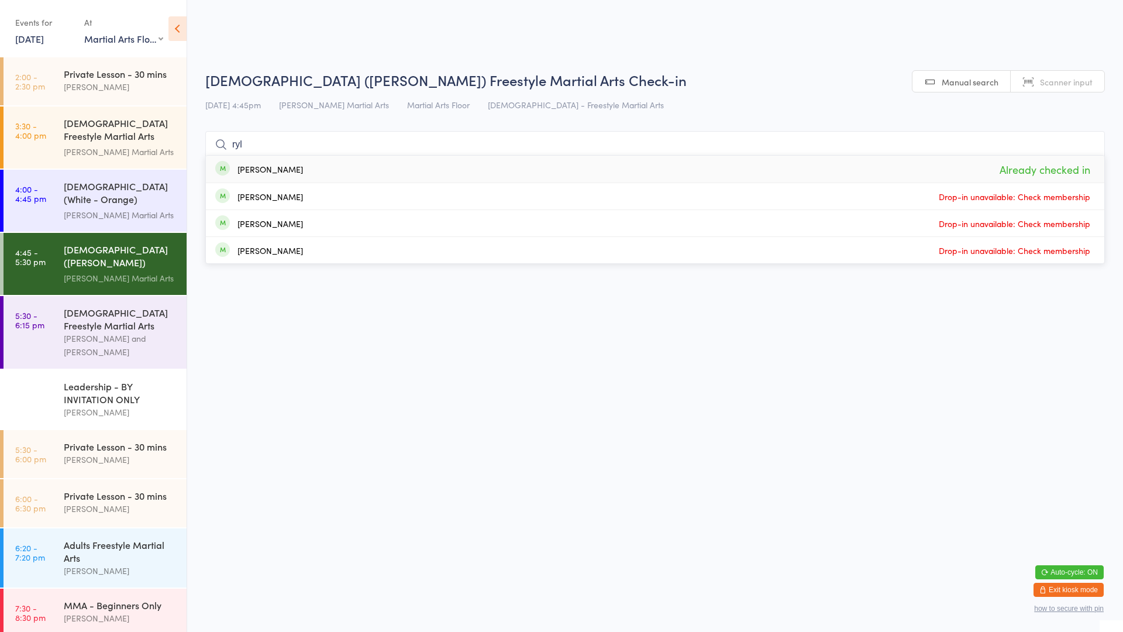
click at [1089, 144] on input "ryl" at bounding box center [655, 144] width 900 height 27
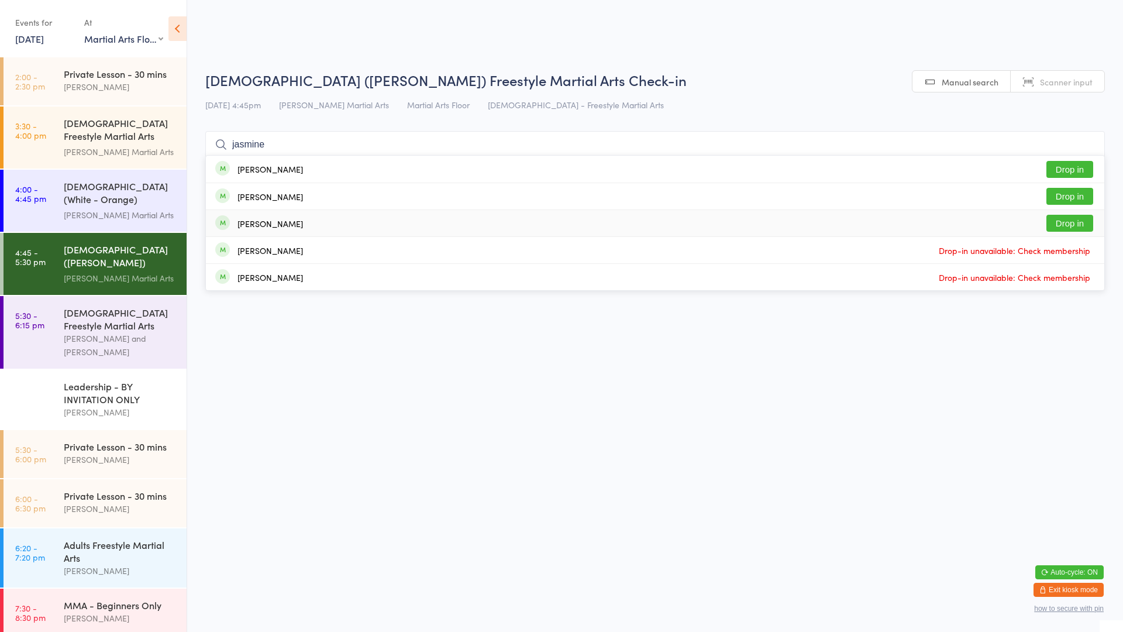
type input "jasmine"
click at [1077, 220] on button "Drop in" at bounding box center [1069, 223] width 47 height 17
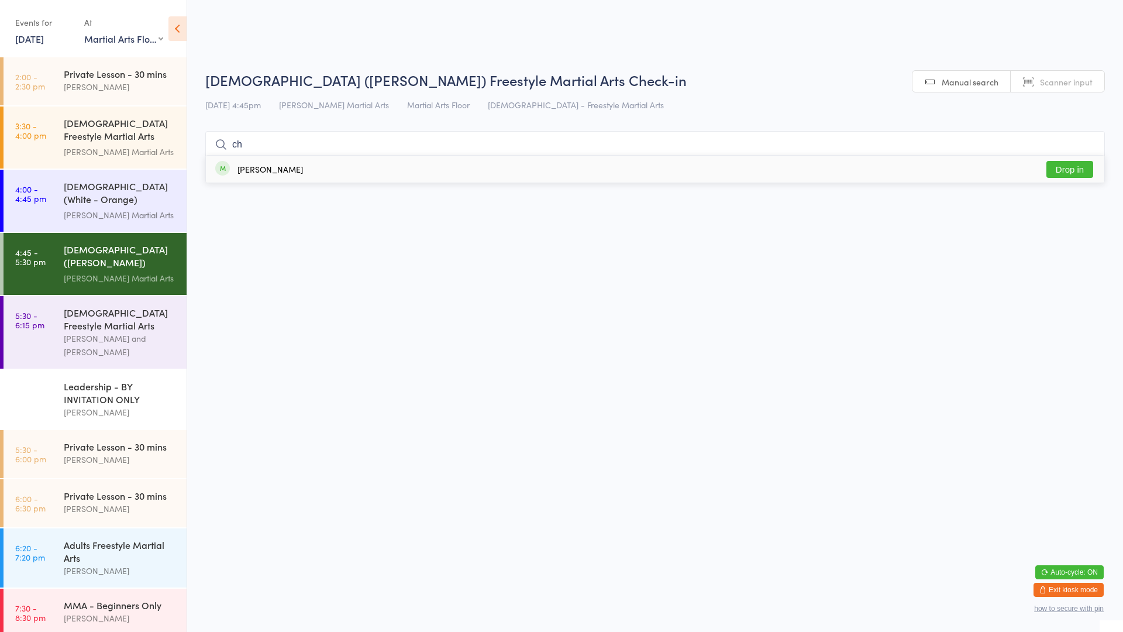
type input "c"
type input "chloe"
click at [1071, 166] on button "Drop in" at bounding box center [1069, 169] width 47 height 17
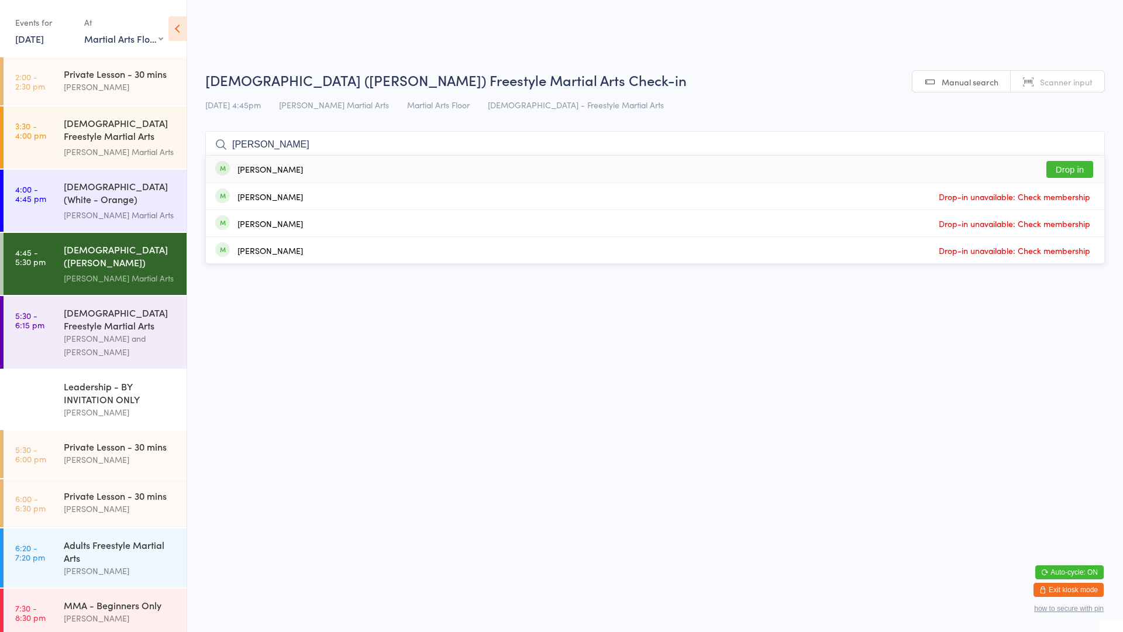
type input "emily"
click at [1071, 166] on button "Drop in" at bounding box center [1069, 169] width 47 height 17
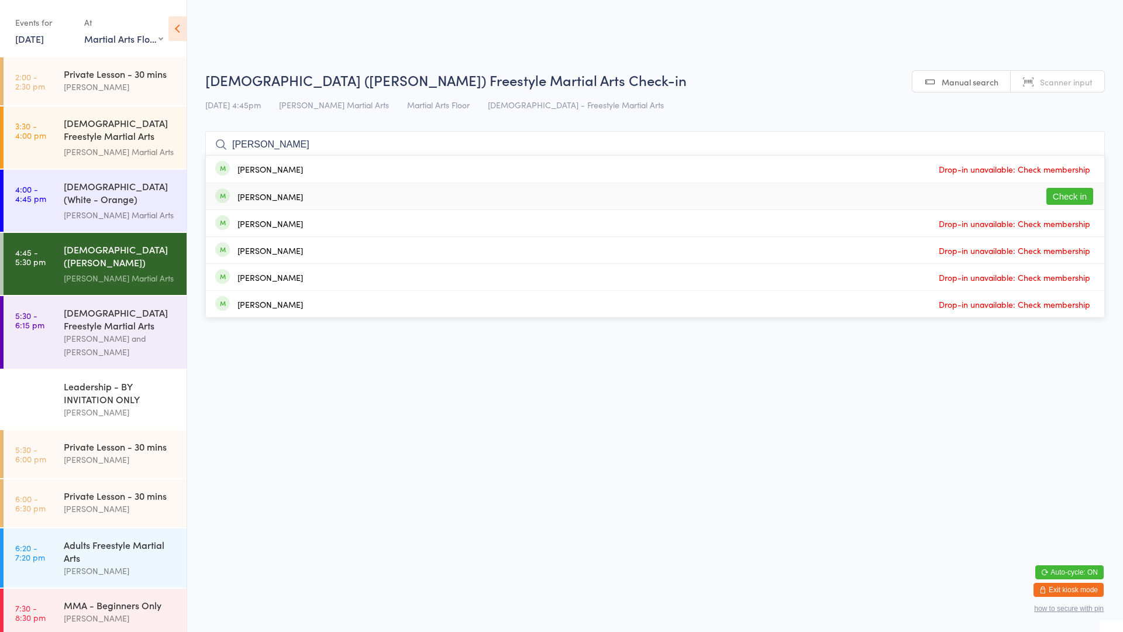
type input "zack"
click at [1059, 201] on button "Check in" at bounding box center [1069, 196] width 47 height 17
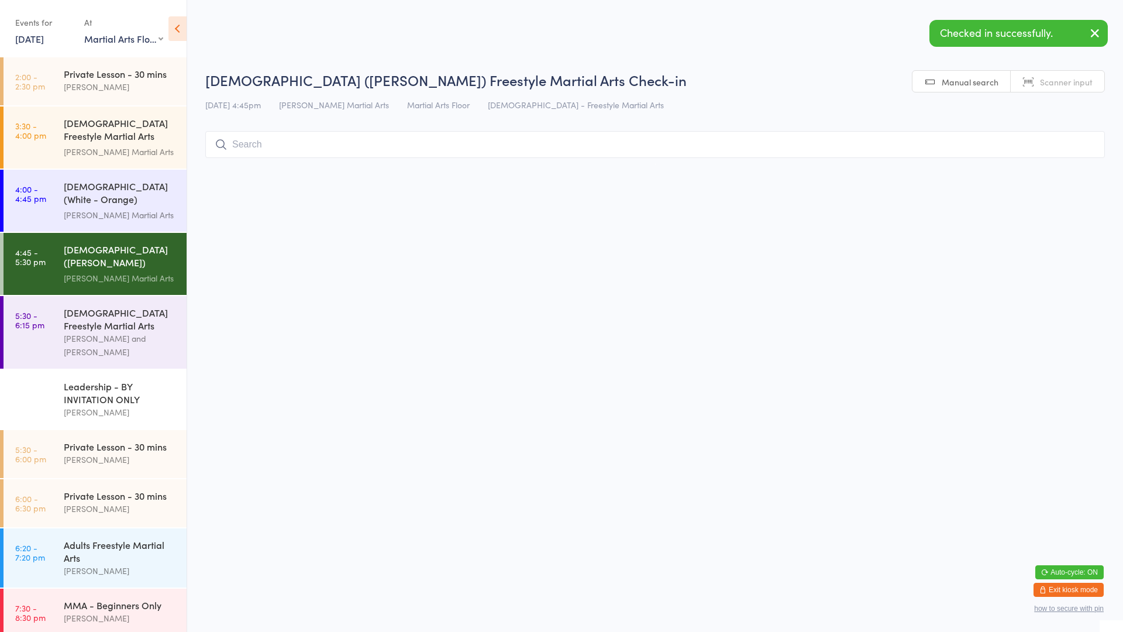
click at [714, 249] on html "You have now entered Kiosk Mode. Members will be able to check themselves in us…" at bounding box center [561, 316] width 1123 height 632
click at [459, 139] on input "search" at bounding box center [655, 144] width 900 height 27
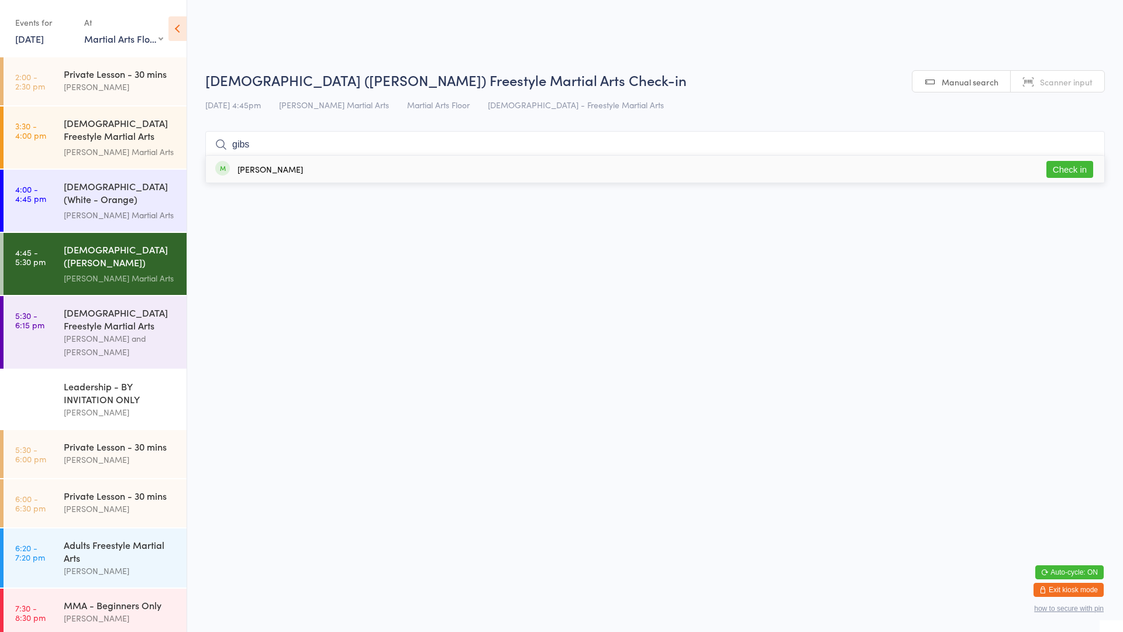
type input "gibs"
click at [1077, 168] on button "Check in" at bounding box center [1069, 169] width 47 height 17
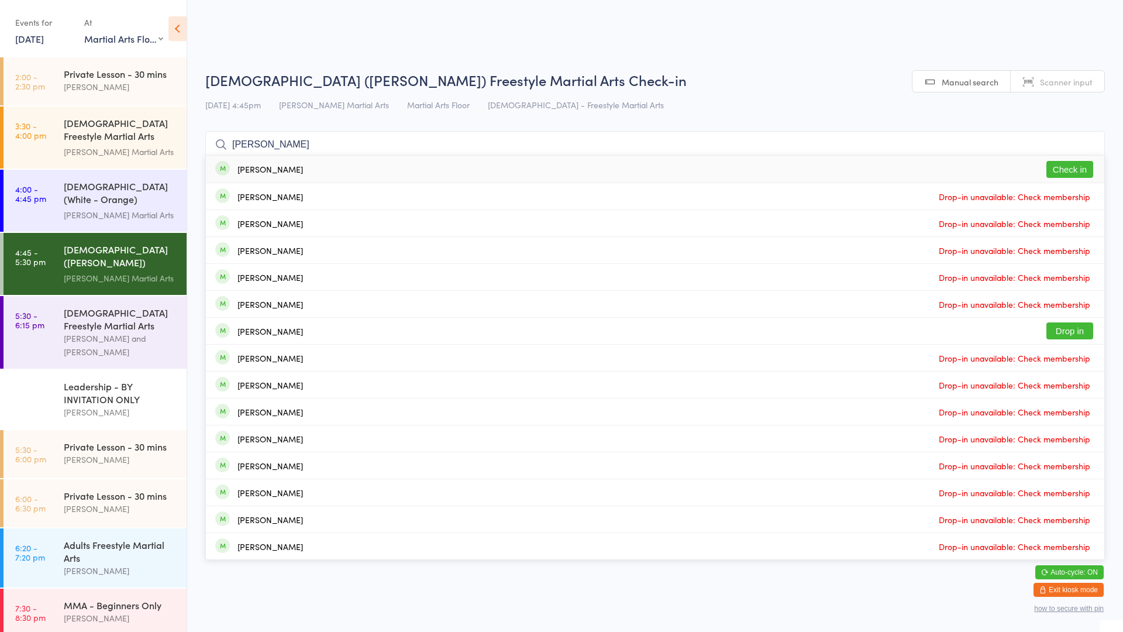
type input "harrison"
click at [332, 181] on div "Harrison Andrews Check in" at bounding box center [655, 169] width 898 height 27
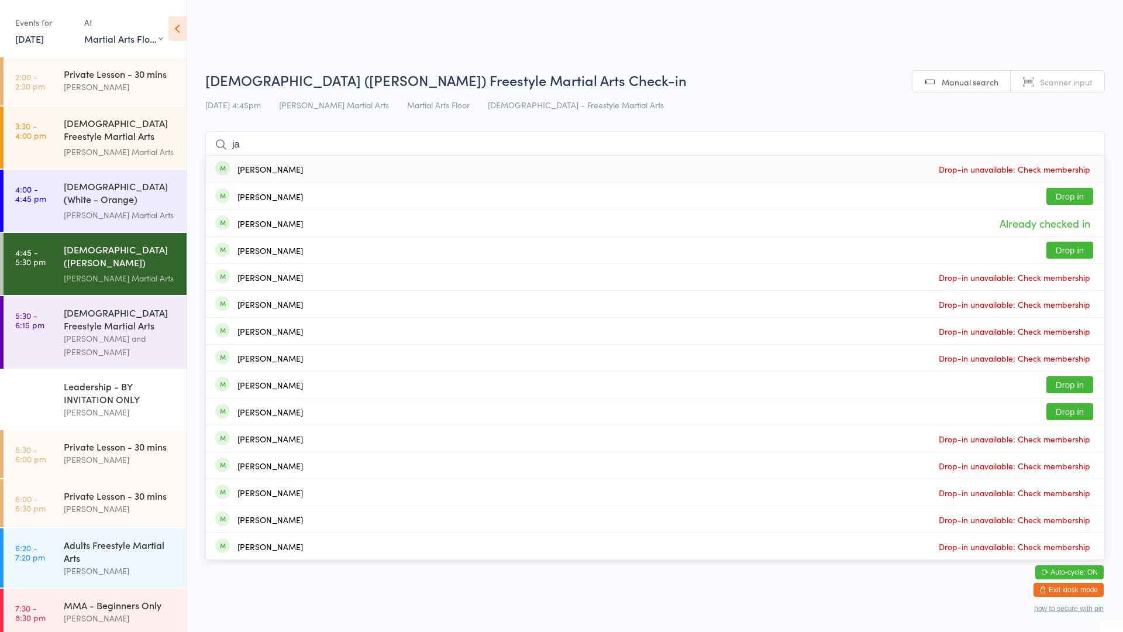
type input "j"
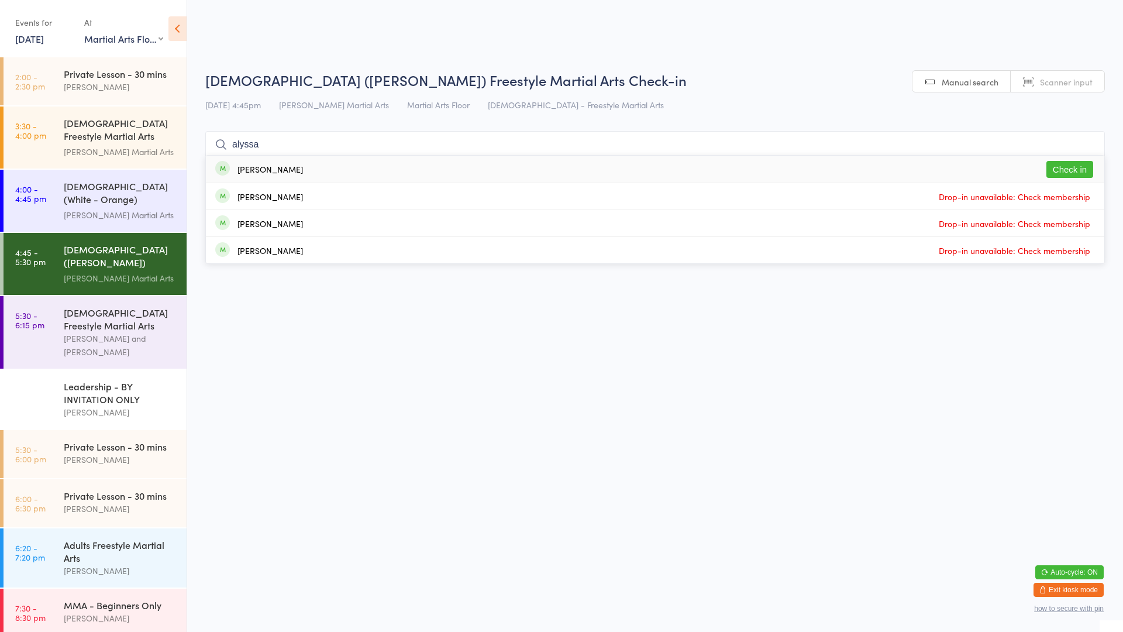
type input "alyssa"
click at [1083, 165] on button "Check in" at bounding box center [1069, 169] width 47 height 17
type input "sopia"
click at [966, 168] on div "Sophia Black Check in" at bounding box center [655, 169] width 898 height 27
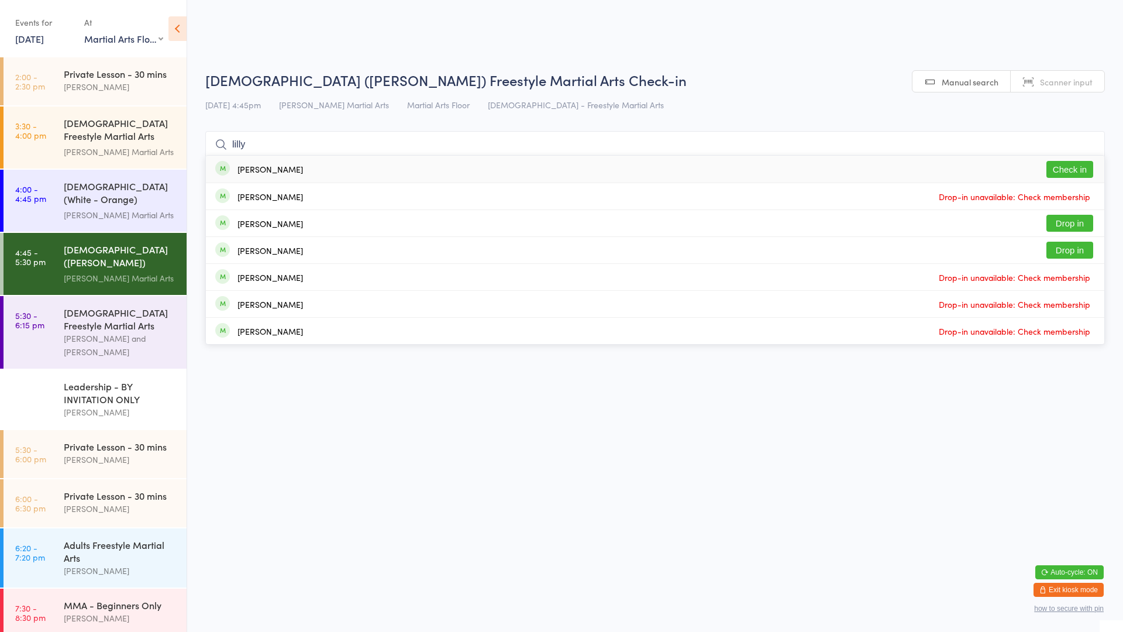
type input "lilly"
click at [1069, 167] on button "Check in" at bounding box center [1069, 169] width 47 height 17
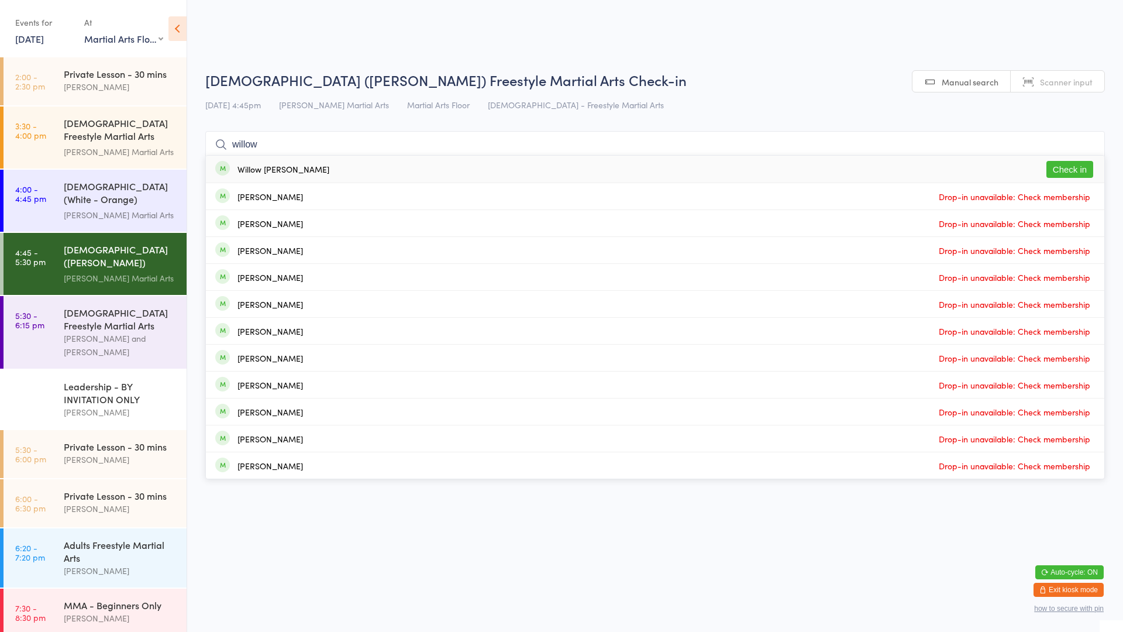
type input "willow"
click at [1072, 163] on button "Check in" at bounding box center [1069, 169] width 47 height 17
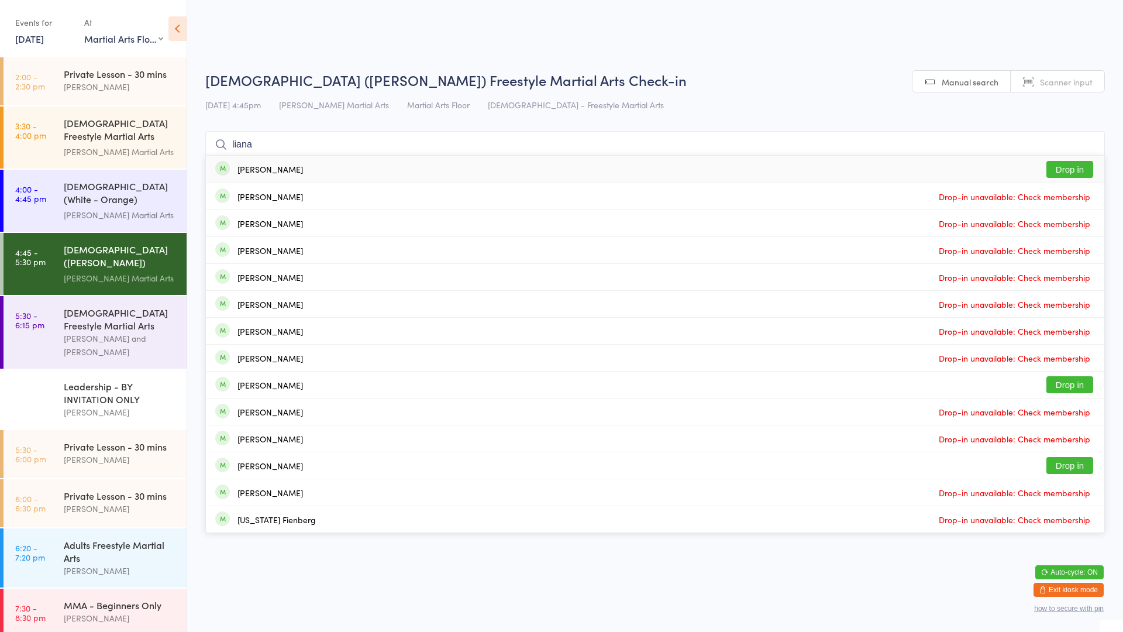
type input "liana"
click at [1070, 173] on button "Drop in" at bounding box center [1069, 169] width 47 height 17
type input "lex"
click at [1077, 167] on button "Drop in" at bounding box center [1069, 169] width 47 height 17
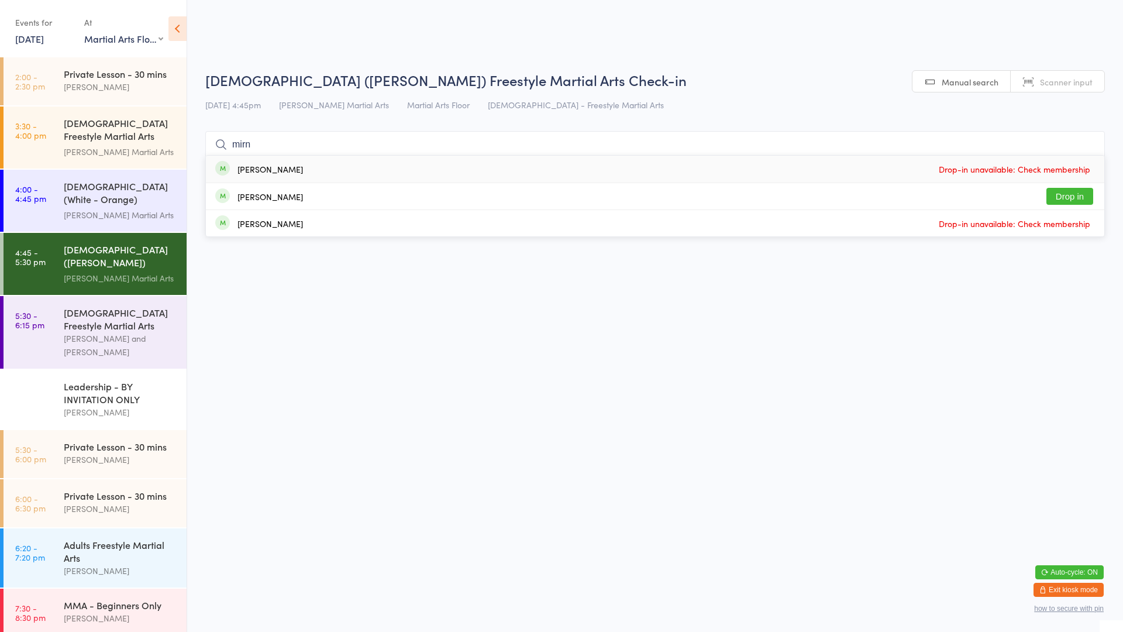
type input "mirn"
click at [1070, 192] on button "Drop in" at bounding box center [1069, 196] width 47 height 17
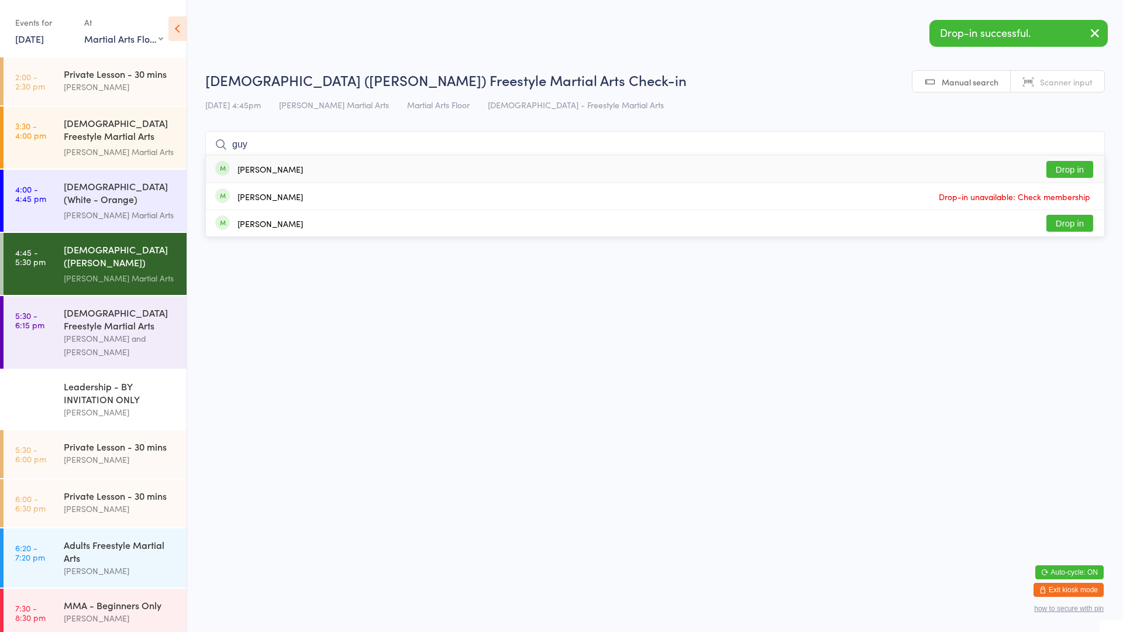
type input "guy"
click at [492, 175] on div "Guy Baird-Murray Drop in" at bounding box center [655, 169] width 898 height 27
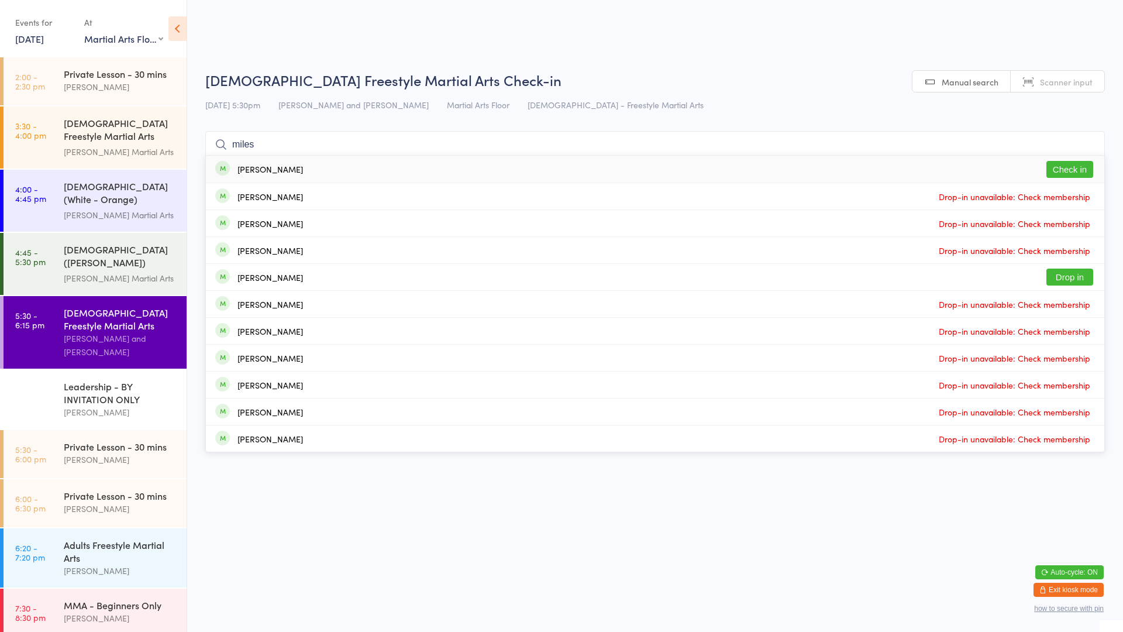
type input "miles"
click at [1080, 171] on button "Check in" at bounding box center [1069, 169] width 47 height 17
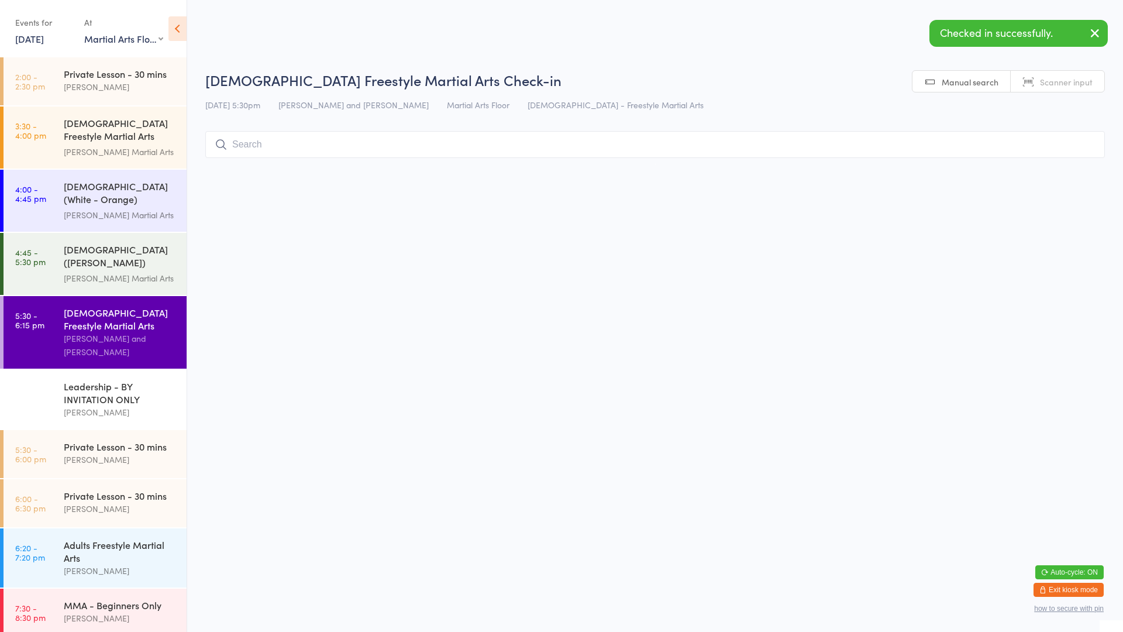
click at [880, 402] on html "You have now entered Kiosk Mode. Members will be able to check themselves in us…" at bounding box center [561, 316] width 1123 height 632
click at [526, 154] on input "search" at bounding box center [655, 144] width 900 height 27
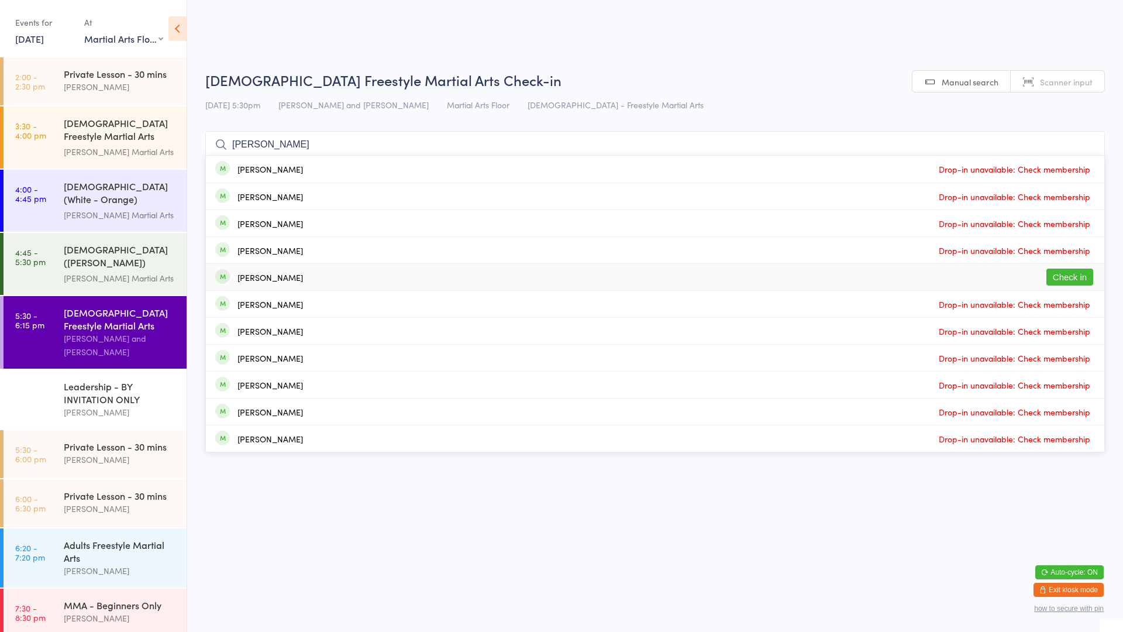
type input "lucas"
click at [329, 285] on div "Lucas Krajancic Check in" at bounding box center [655, 277] width 898 height 26
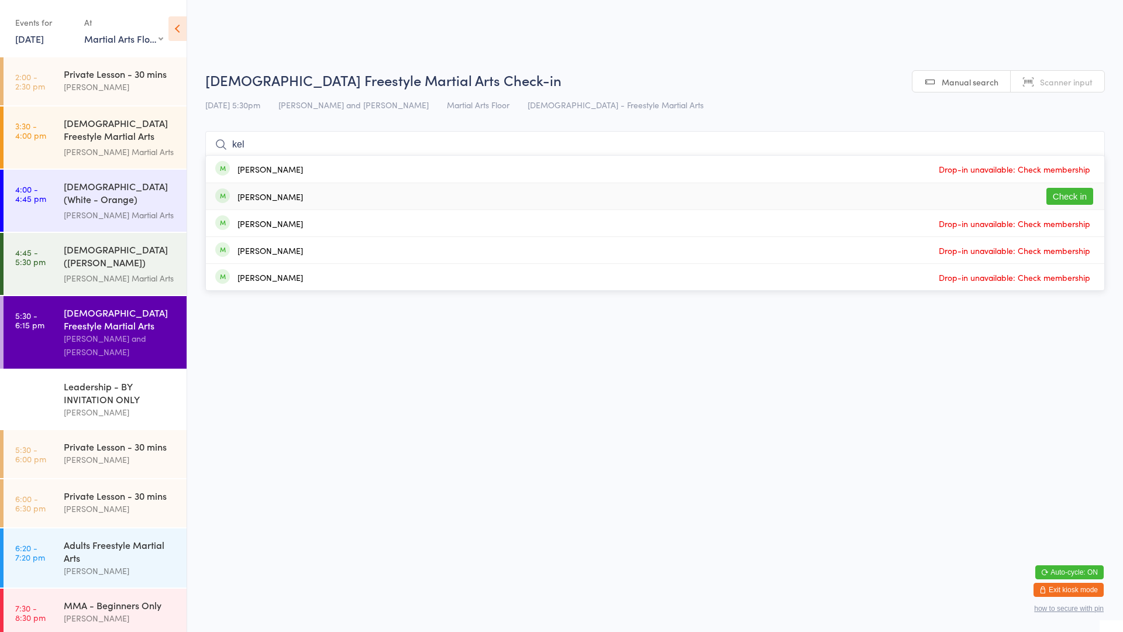
type input "kel"
click at [1061, 198] on button "Check in" at bounding box center [1069, 196] width 47 height 17
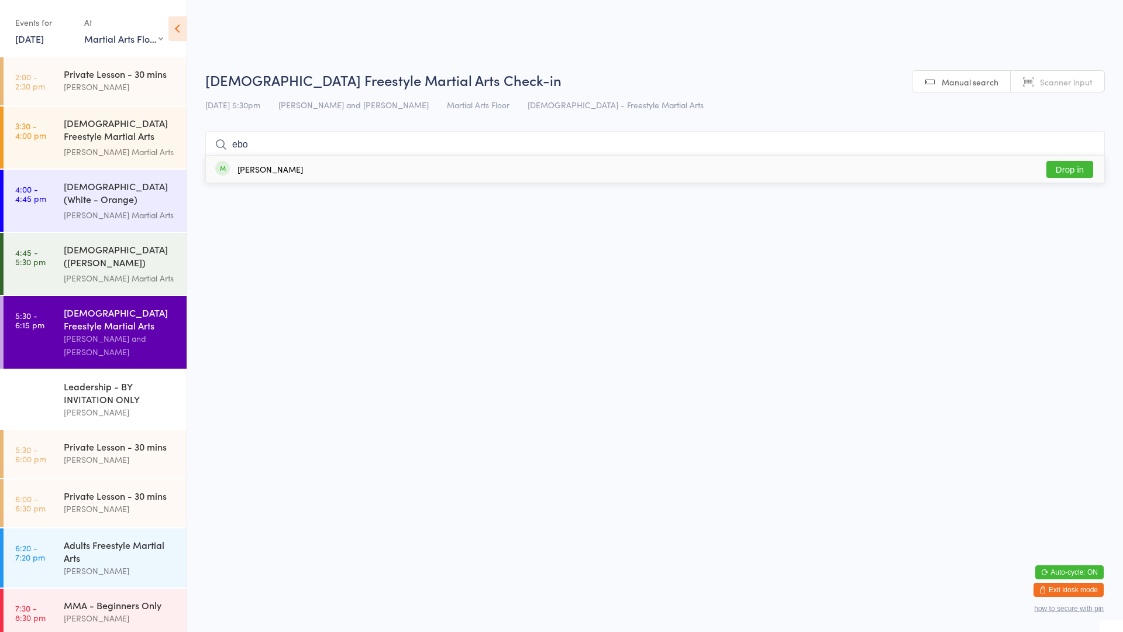
type input "ebo"
click at [1059, 168] on button "Drop in" at bounding box center [1069, 169] width 47 height 17
click at [73, 405] on div "Jackson Mitchell" at bounding box center [120, 411] width 113 height 13
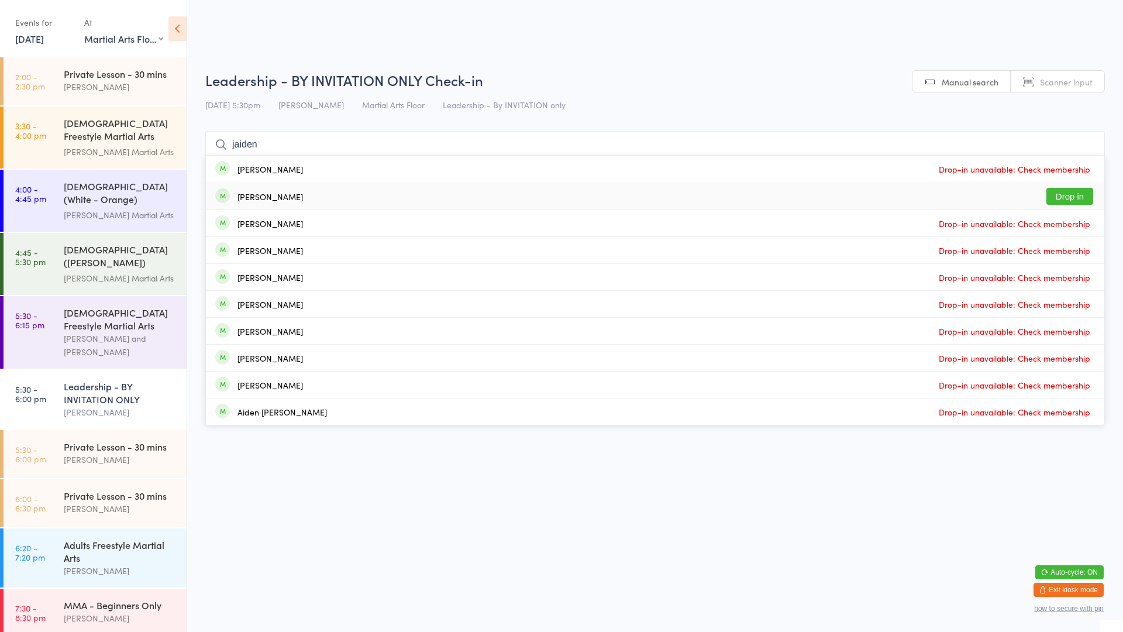
type input "jaiden"
click at [290, 195] on div "Jaiden Annakin" at bounding box center [270, 196] width 66 height 9
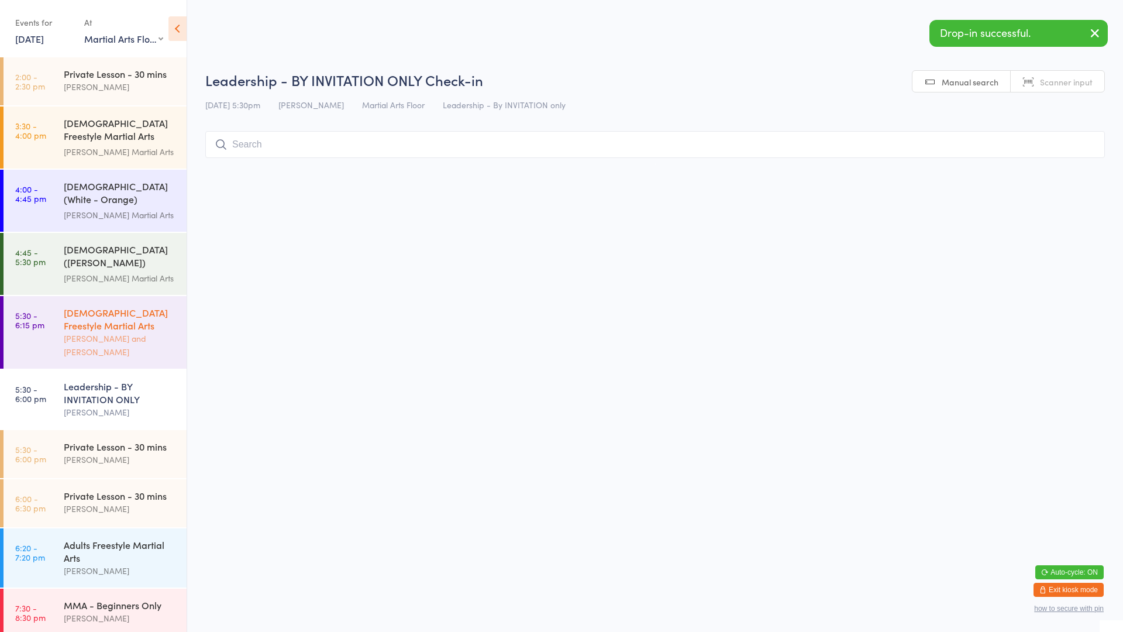
click at [108, 332] on div "Robert Wilsnach and Jaiden Correya" at bounding box center [120, 345] width 113 height 27
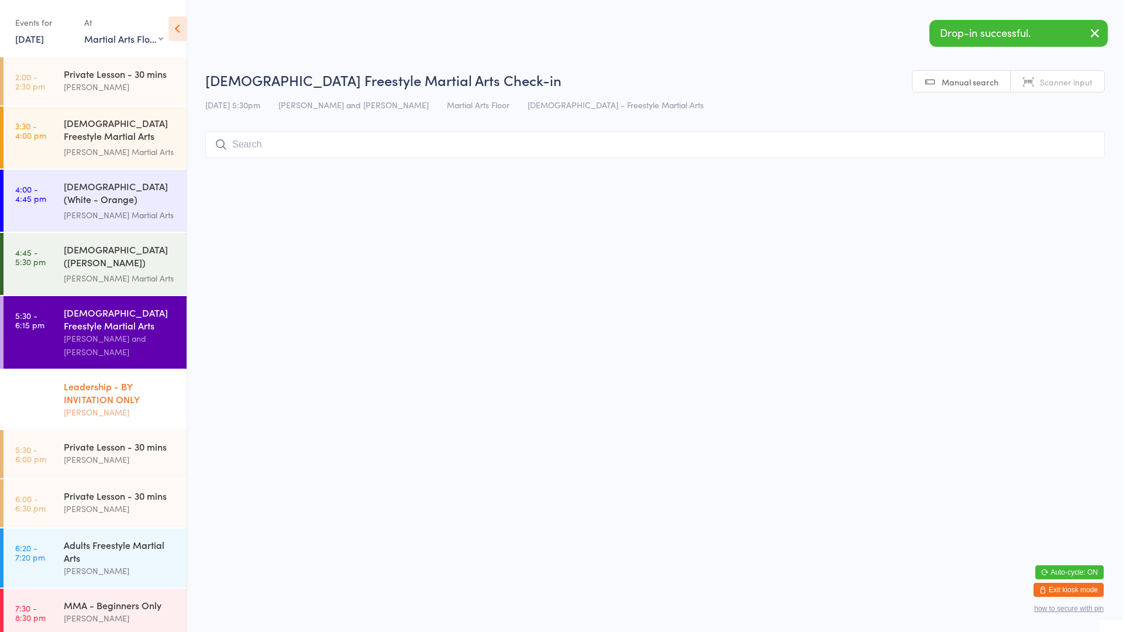
click at [67, 390] on div "Leadership - BY INVITATION ONLY" at bounding box center [120, 393] width 113 height 26
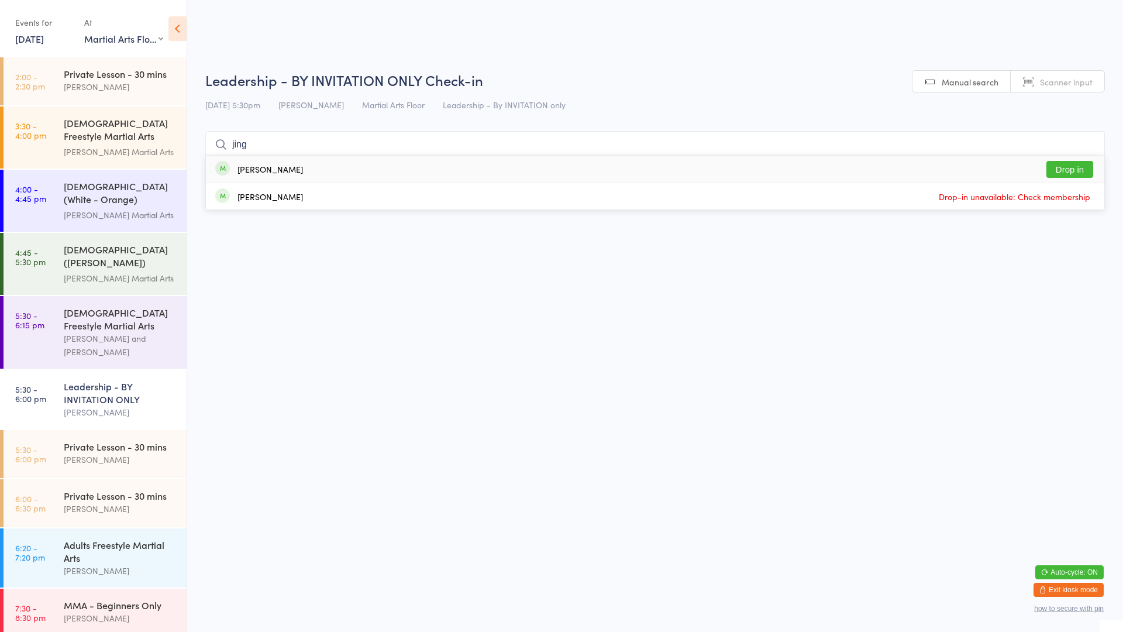
type input "jing"
click at [260, 174] on div "Jing Liu" at bounding box center [270, 168] width 66 height 9
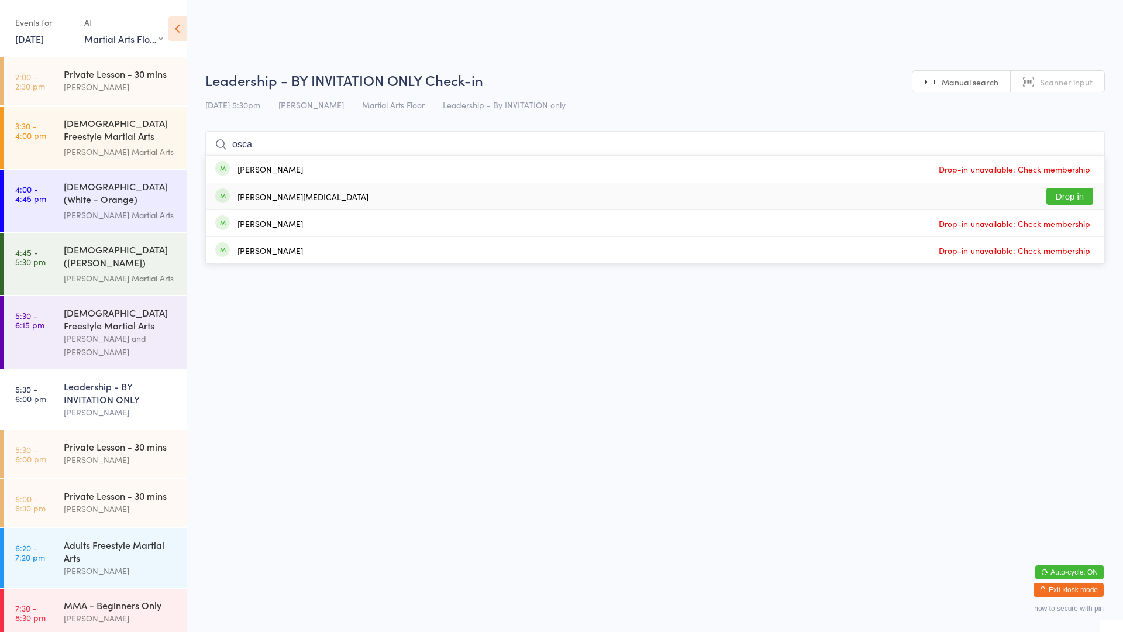
type input "osca"
click at [298, 203] on div "Oscar Stent Drop in" at bounding box center [655, 196] width 898 height 26
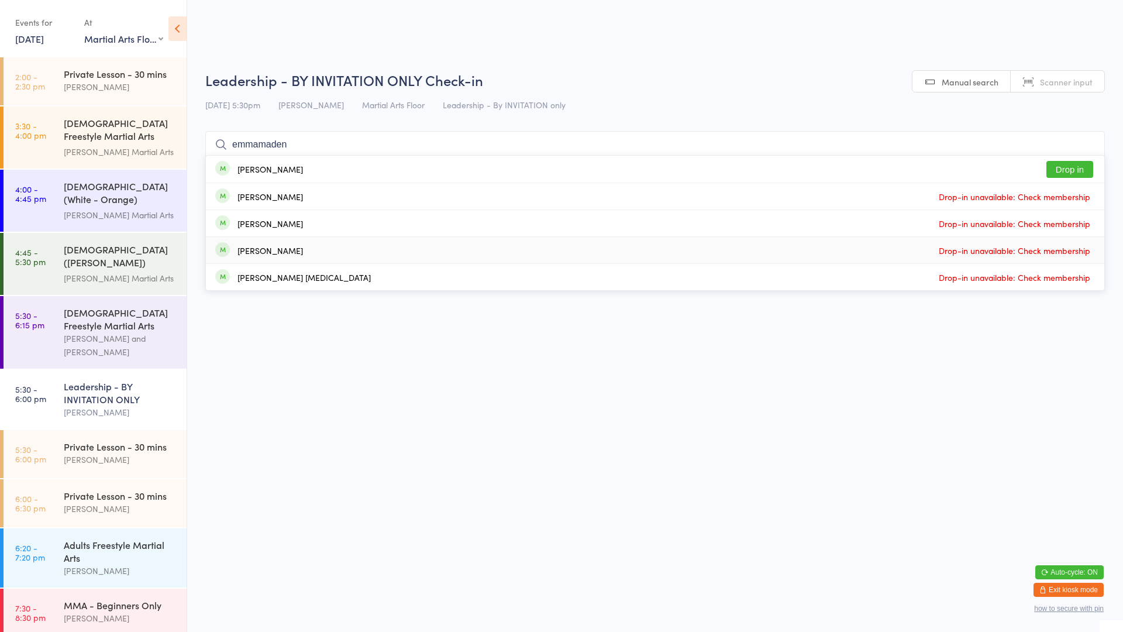
type input "emmamaden"
click at [1065, 171] on button "Drop in" at bounding box center [1069, 169] width 47 height 17
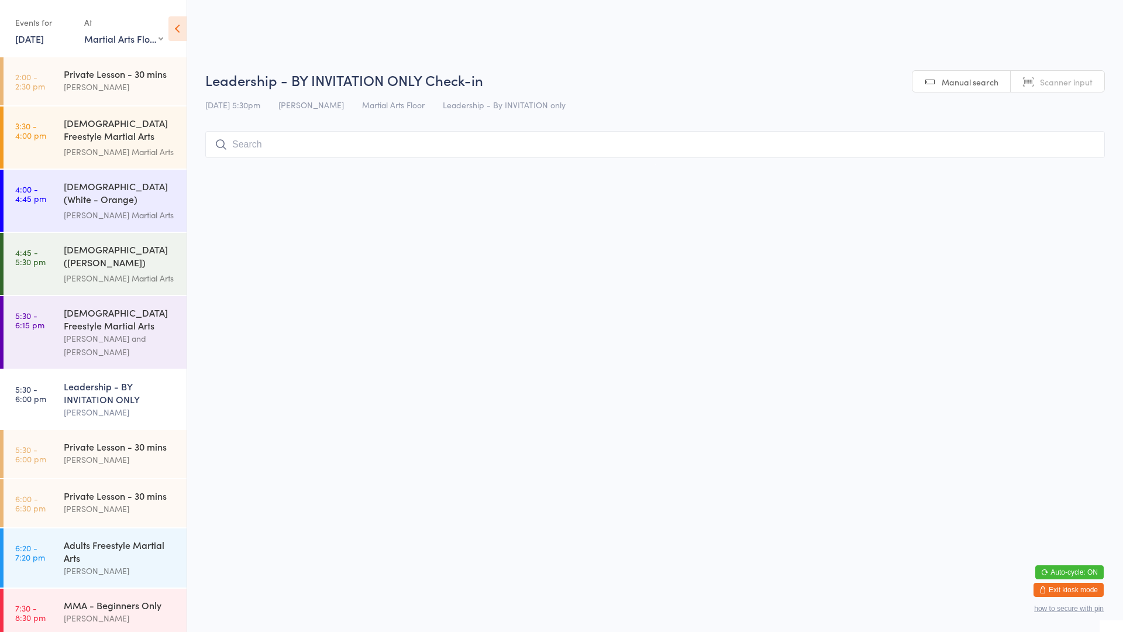
click at [74, 389] on div "Leadership - BY INVITATION ONLY" at bounding box center [120, 393] width 113 height 26
type input "porscha"
click at [1068, 170] on button "Drop in" at bounding box center [1069, 169] width 47 height 17
type input "s"
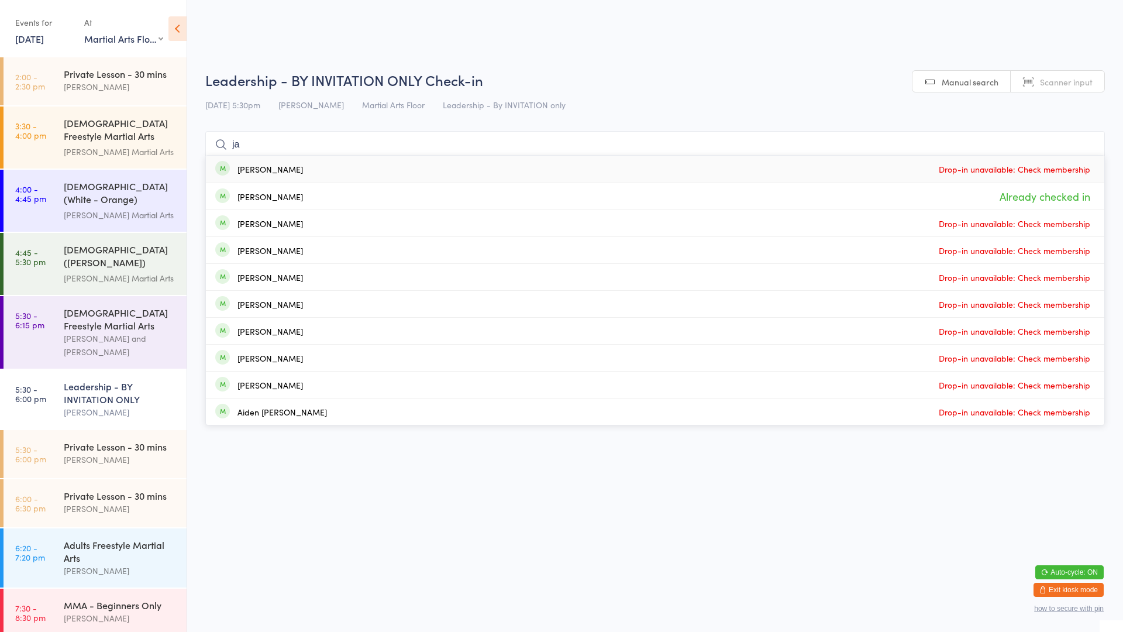
type input "j"
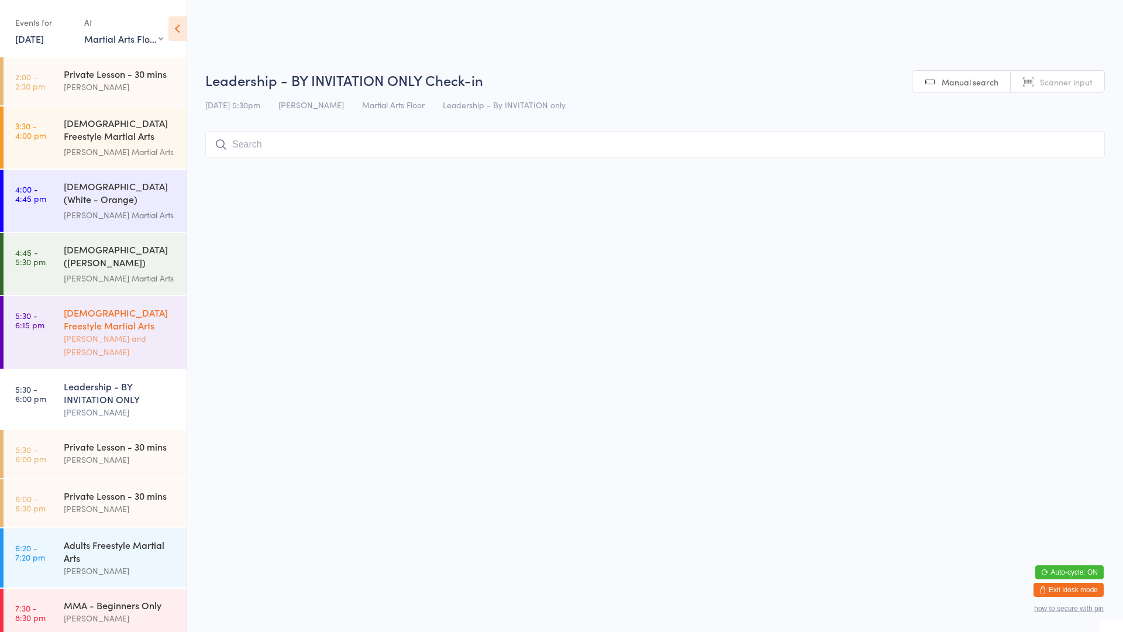
click at [157, 332] on div "Robert Wilsnach and Jaiden Correya" at bounding box center [120, 345] width 113 height 27
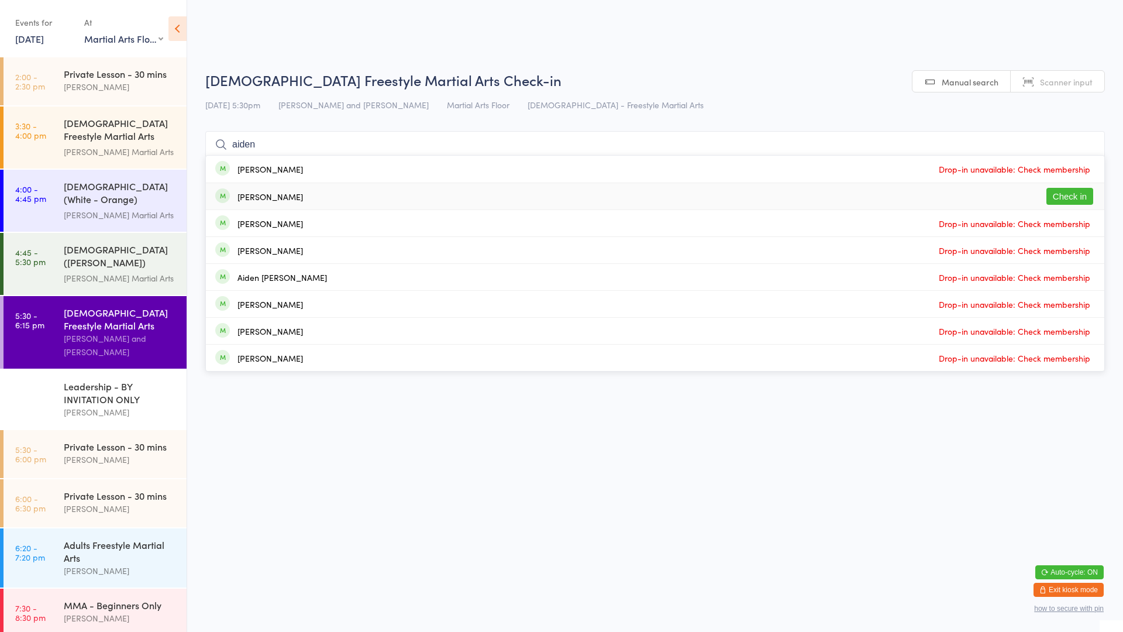
type input "aiden"
drag, startPoint x: 1065, startPoint y: 202, endPoint x: 1018, endPoint y: 178, distance: 52.3
click at [1065, 201] on button "Check in" at bounding box center [1069, 196] width 47 height 17
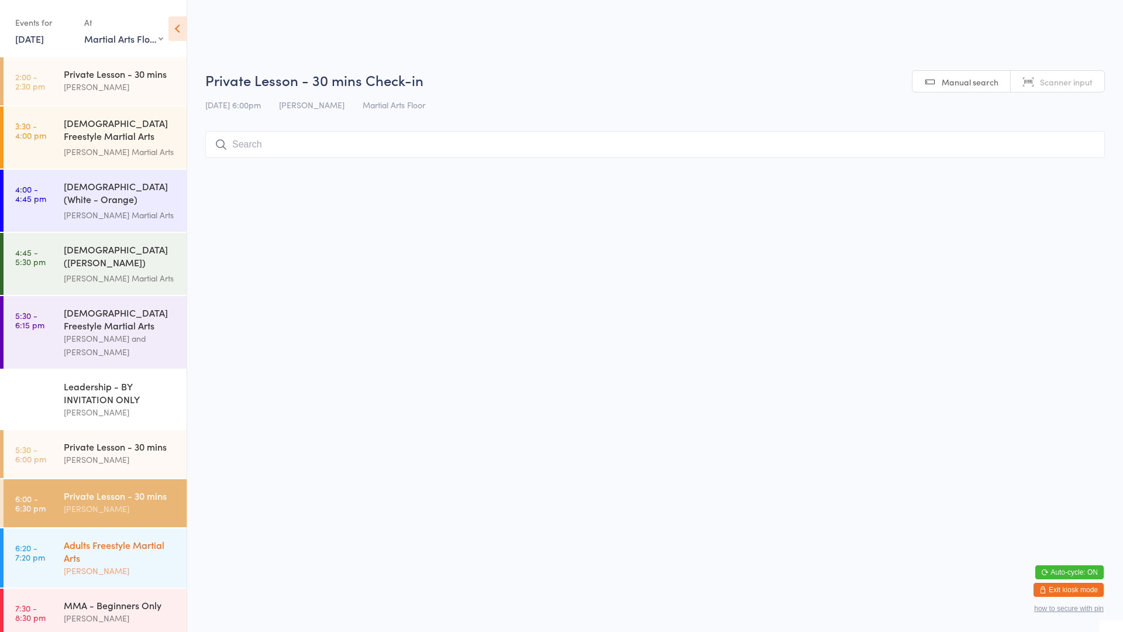
click at [99, 564] on div "Jackson Mitchell" at bounding box center [120, 570] width 113 height 13
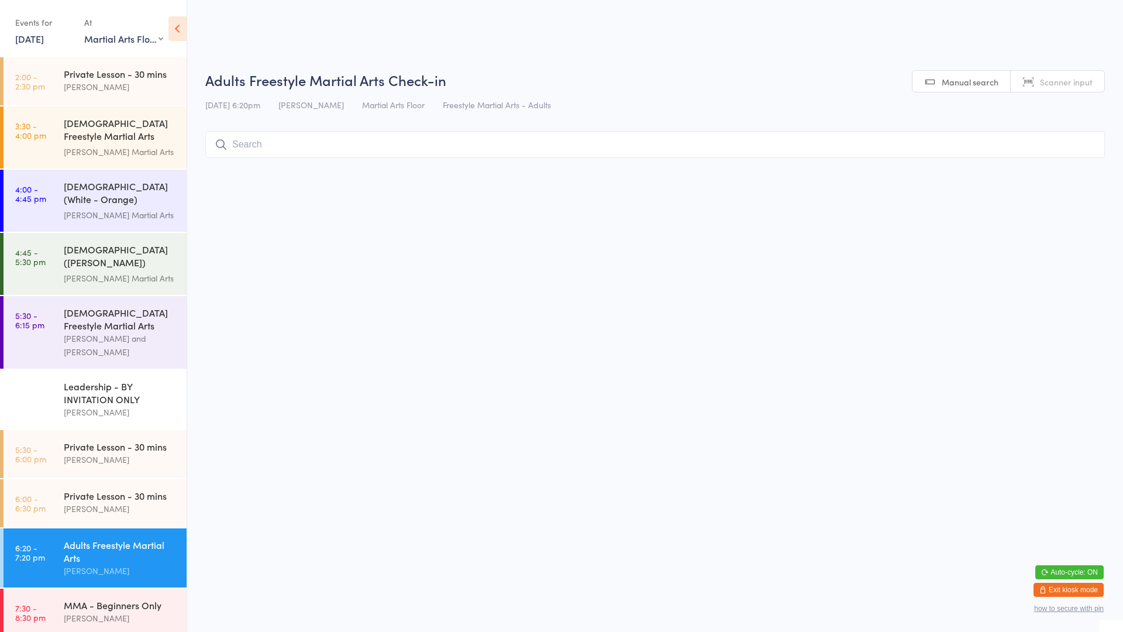
click at [266, 145] on input "search" at bounding box center [655, 144] width 900 height 27
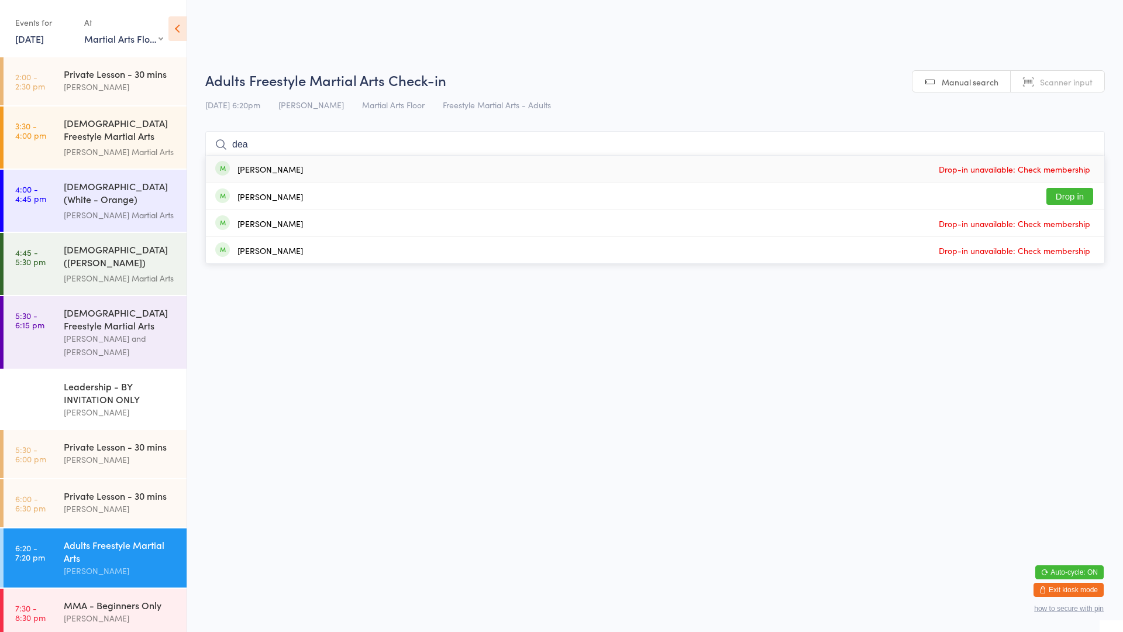
type input "dea"
click at [1066, 201] on button "Drop in" at bounding box center [1069, 196] width 47 height 17
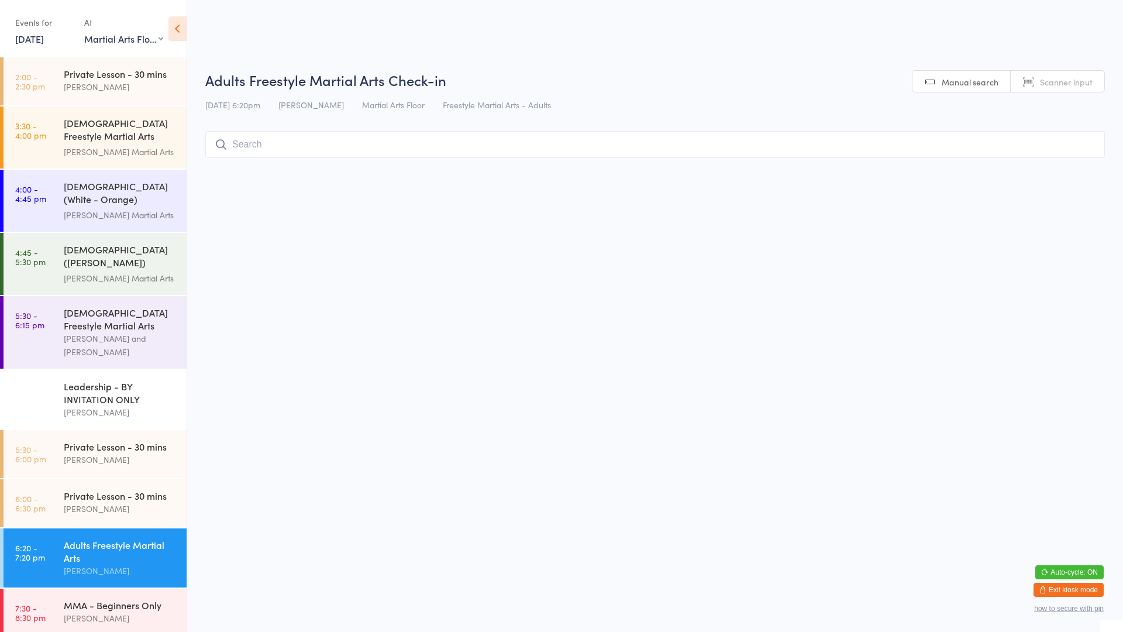
click at [267, 143] on input "search" at bounding box center [655, 144] width 900 height 27
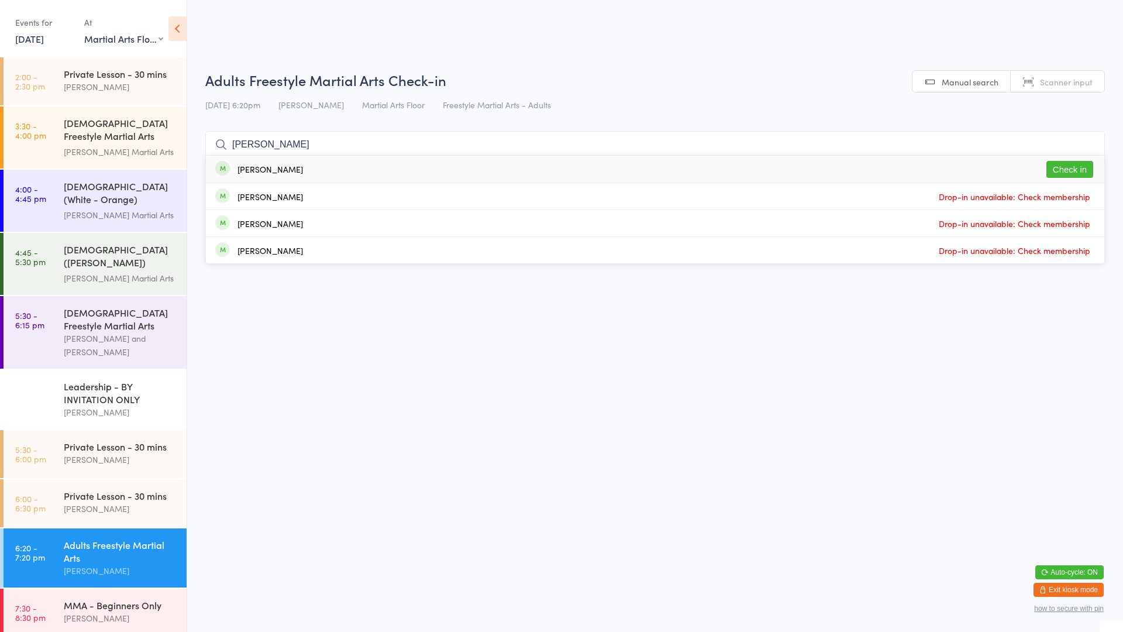
type input "stuart"
click at [282, 171] on div "Stuart Annakin" at bounding box center [270, 168] width 66 height 9
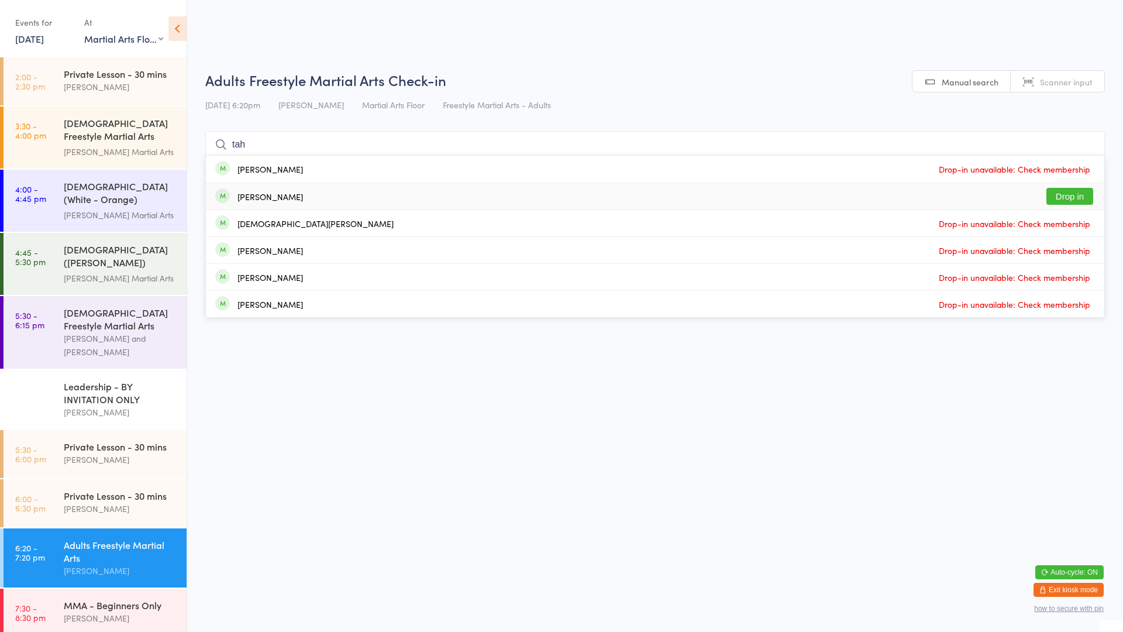
type input "tah"
click at [254, 204] on div "Tahnya Stevenson Drop in" at bounding box center [655, 196] width 898 height 26
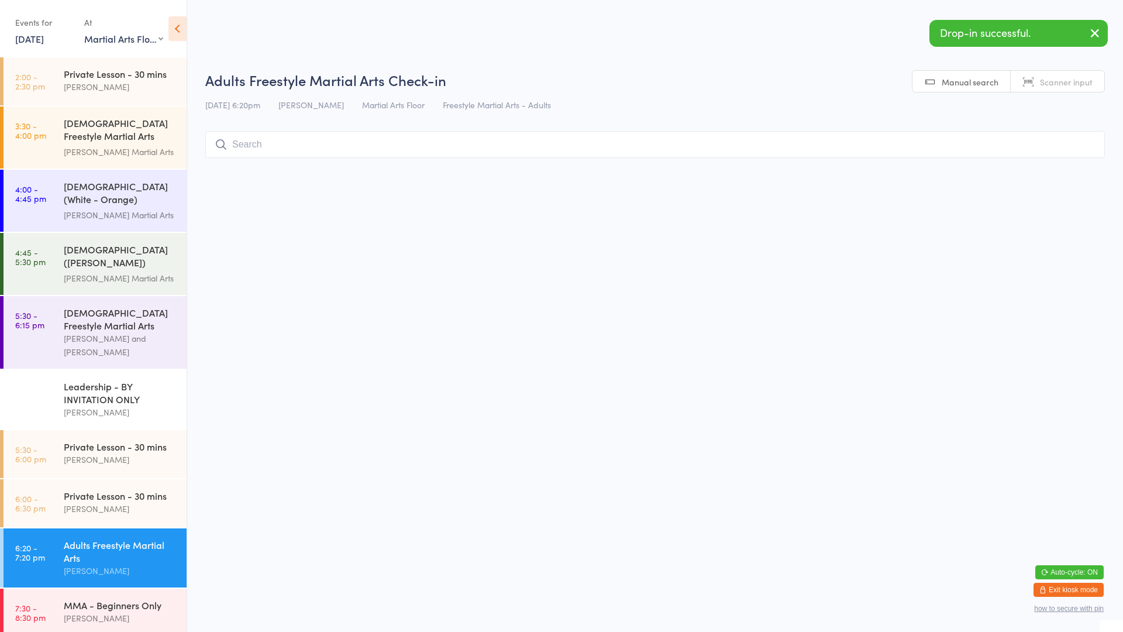
click at [254, 148] on input "search" at bounding box center [655, 144] width 900 height 27
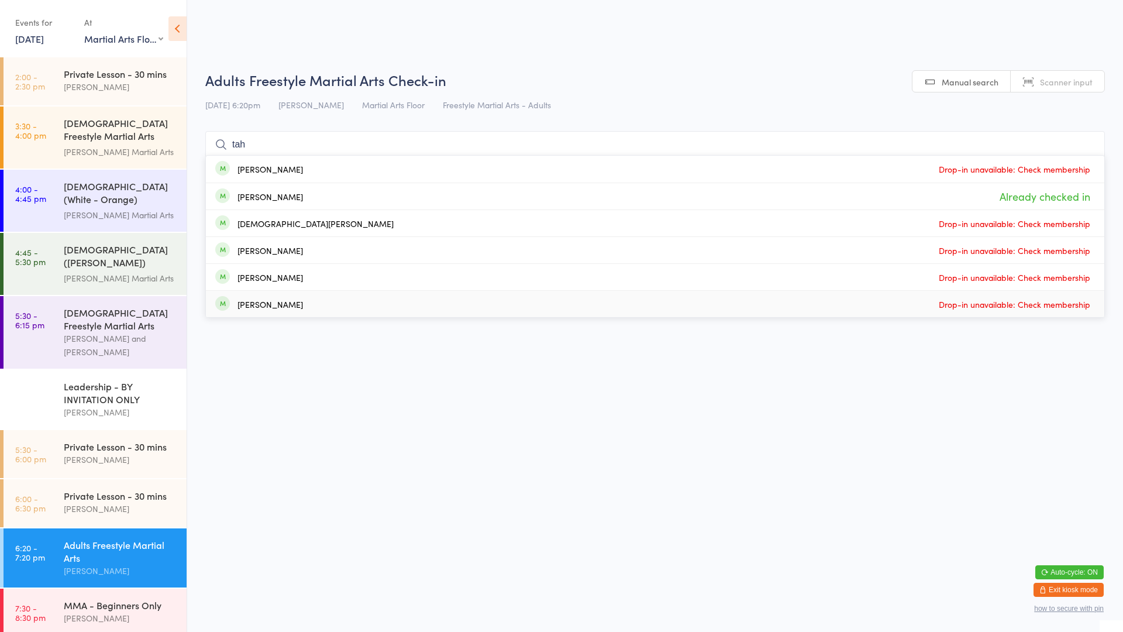
click at [686, 466] on html "You have now entered Kiosk Mode. Members will be able to check themselves in us…" at bounding box center [561, 316] width 1123 height 632
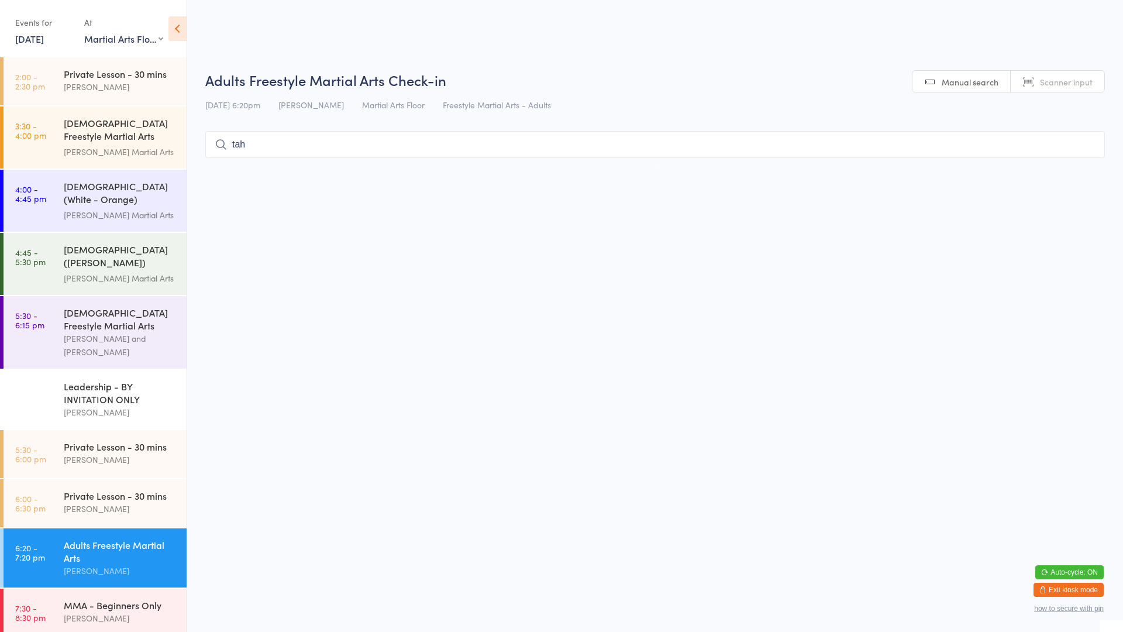
click at [363, 156] on input "tah" at bounding box center [655, 144] width 900 height 27
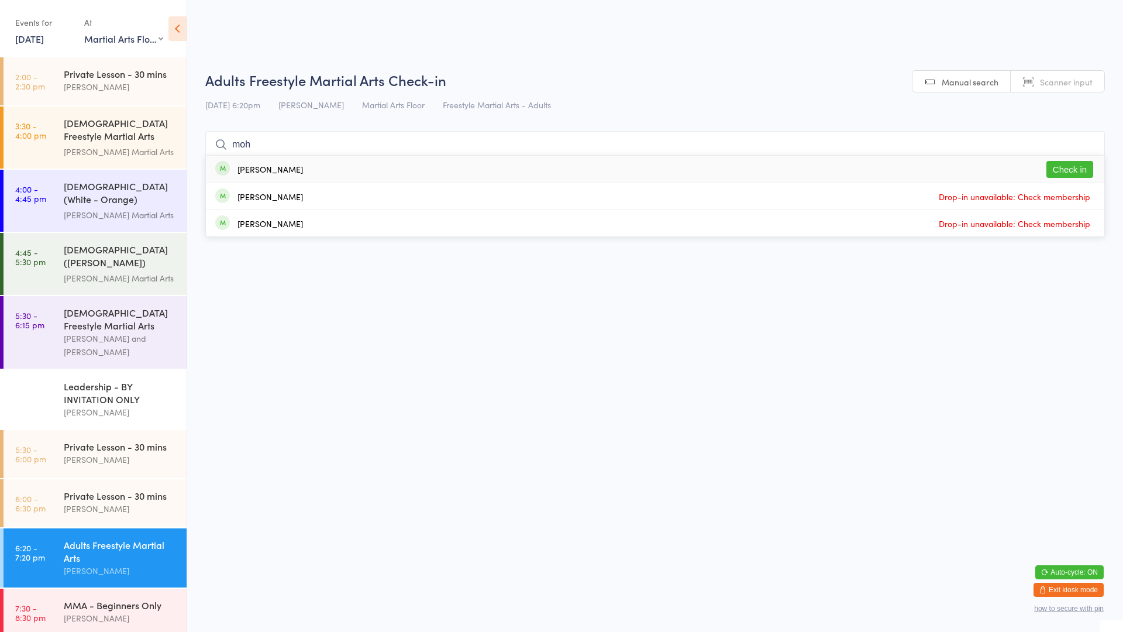
type input "moh"
click at [1076, 167] on button "Check in" at bounding box center [1069, 169] width 47 height 17
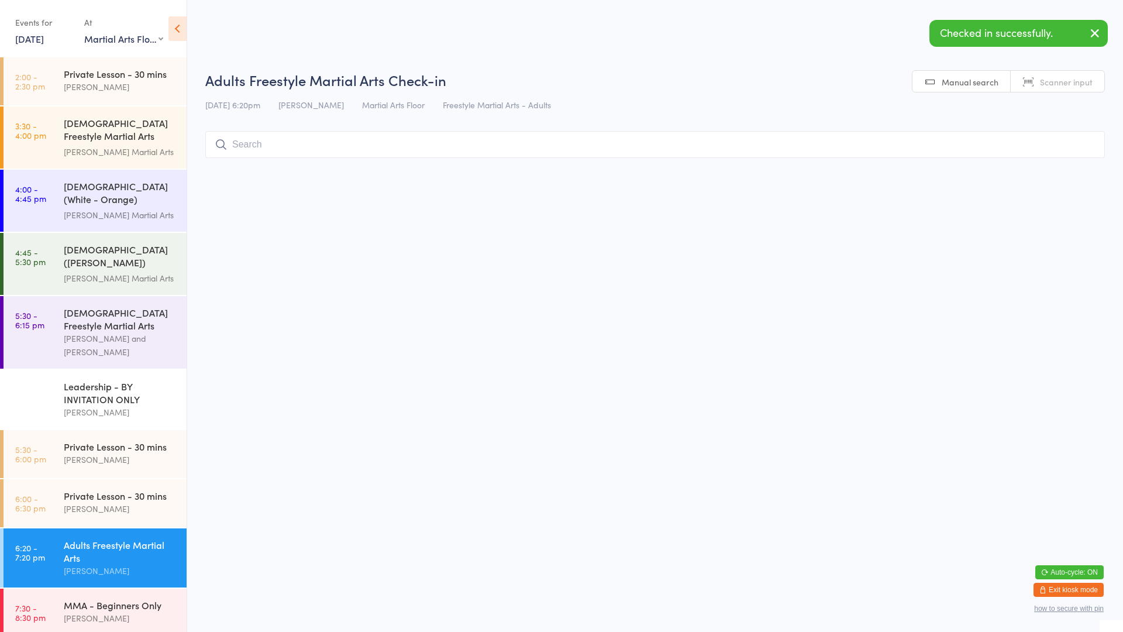
click at [848, 279] on html "You have now entered Kiosk Mode. Members will be able to check themselves in us…" at bounding box center [561, 316] width 1123 height 632
click at [863, 156] on input "search" at bounding box center [655, 144] width 900 height 27
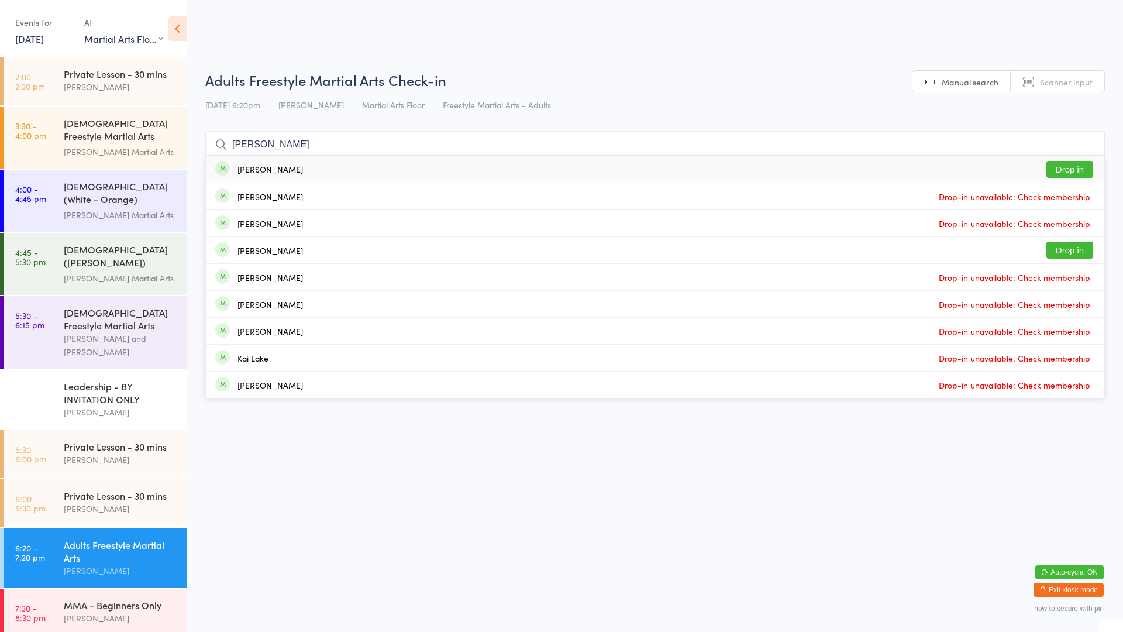
type input "kalen"
click at [1090, 166] on button "Drop in" at bounding box center [1069, 169] width 47 height 17
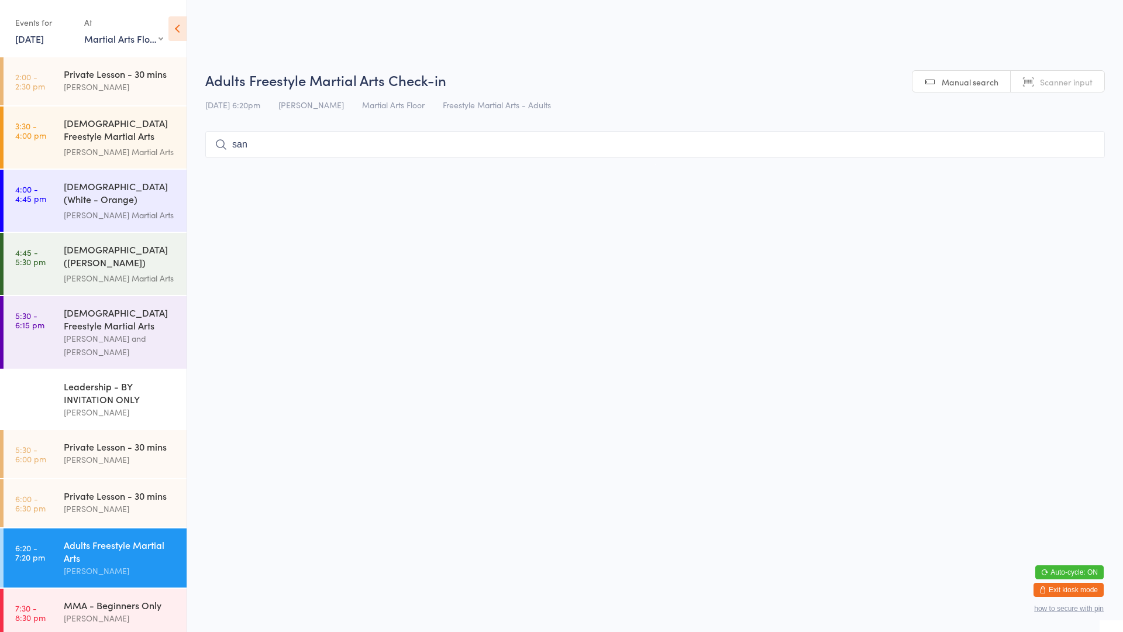
type input "sank"
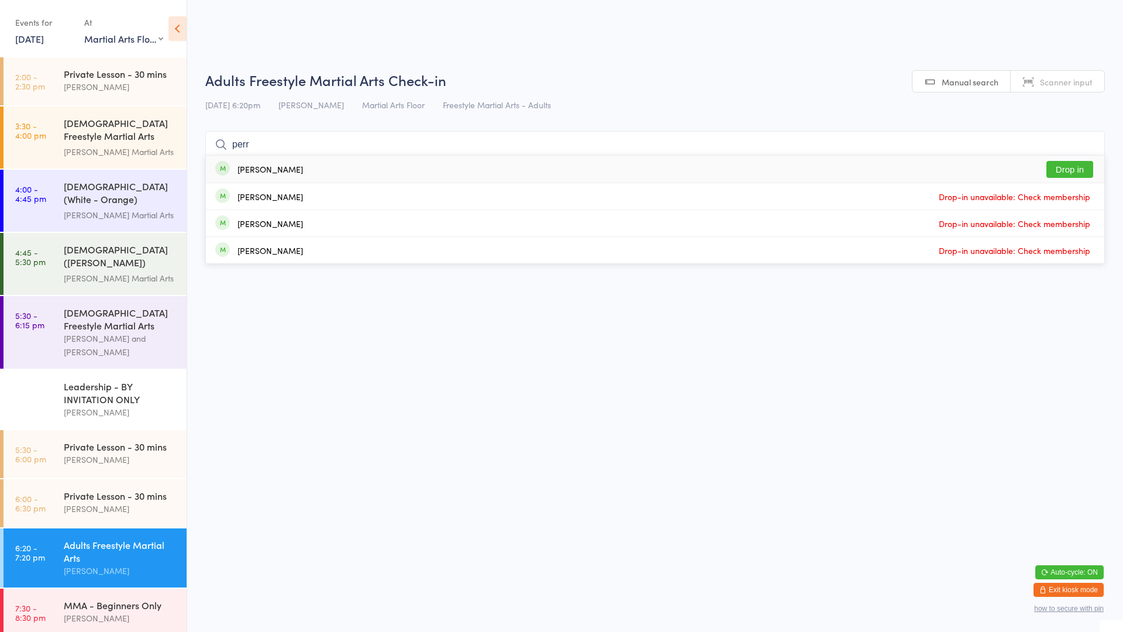
type input "perr"
click at [1052, 161] on button "Drop in" at bounding box center [1069, 169] width 47 height 17
